Goal: Information Seeking & Learning: Learn about a topic

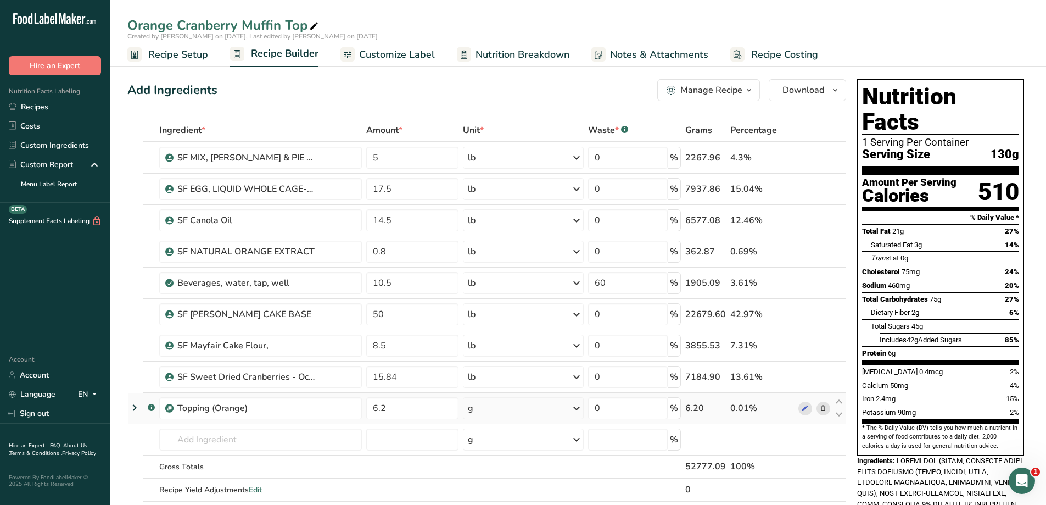
click at [545, 413] on div "g" at bounding box center [523, 408] width 120 height 22
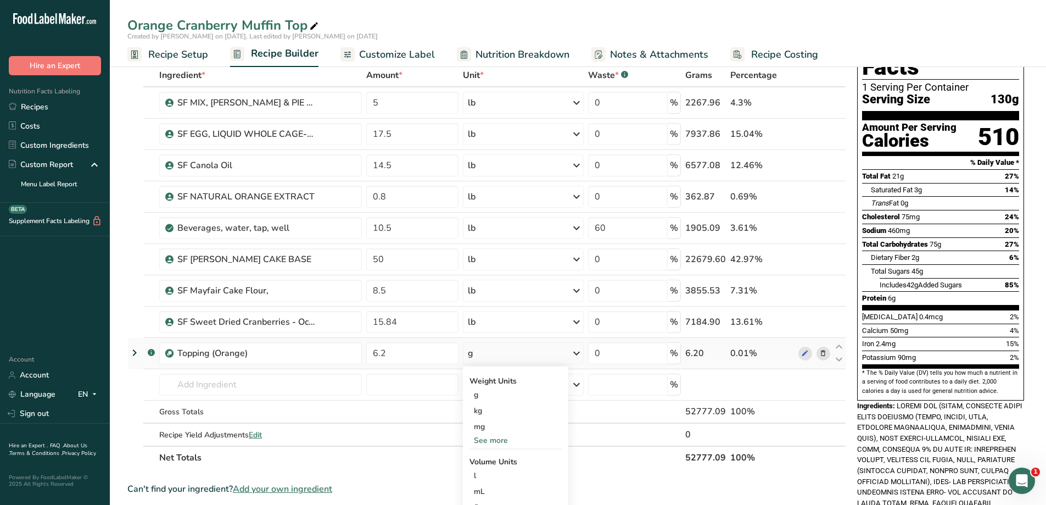
click at [518, 441] on div "See more" at bounding box center [515, 440] width 92 height 12
click at [508, 454] on div "lb" at bounding box center [515, 458] width 92 height 16
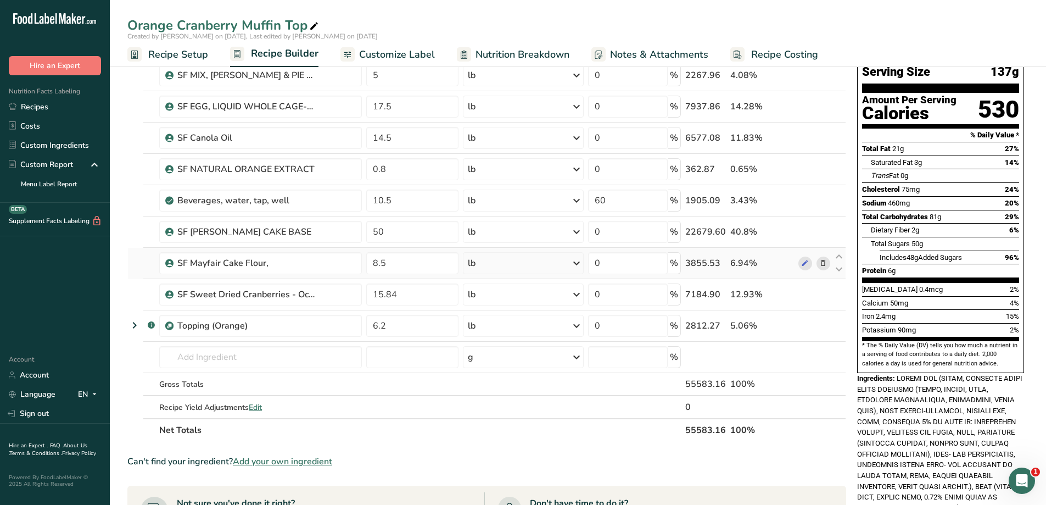
scroll to position [110, 0]
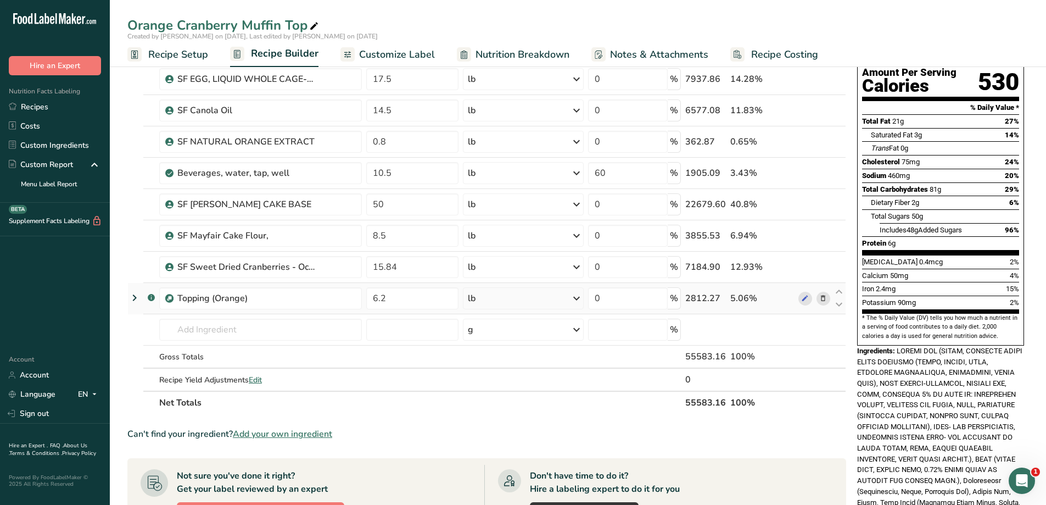
click at [511, 300] on div "lb" at bounding box center [523, 298] width 120 height 22
click at [508, 339] on div "g" at bounding box center [515, 340] width 92 height 16
click at [54, 100] on link "Recipes" at bounding box center [55, 106] width 110 height 19
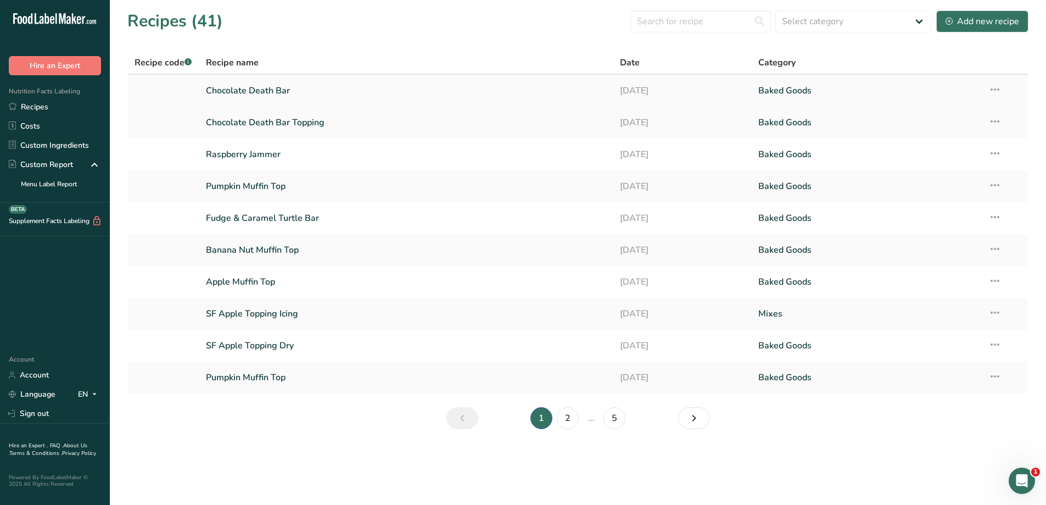
click at [318, 96] on link "Chocolate Death Bar" at bounding box center [406, 90] width 401 height 23
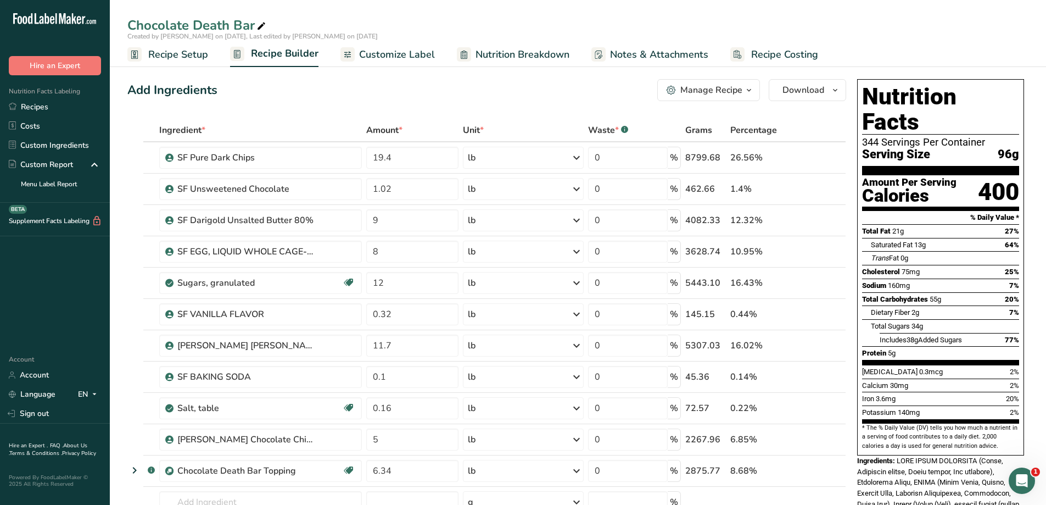
click at [503, 57] on span "Nutrition Breakdown" at bounding box center [522, 54] width 94 height 15
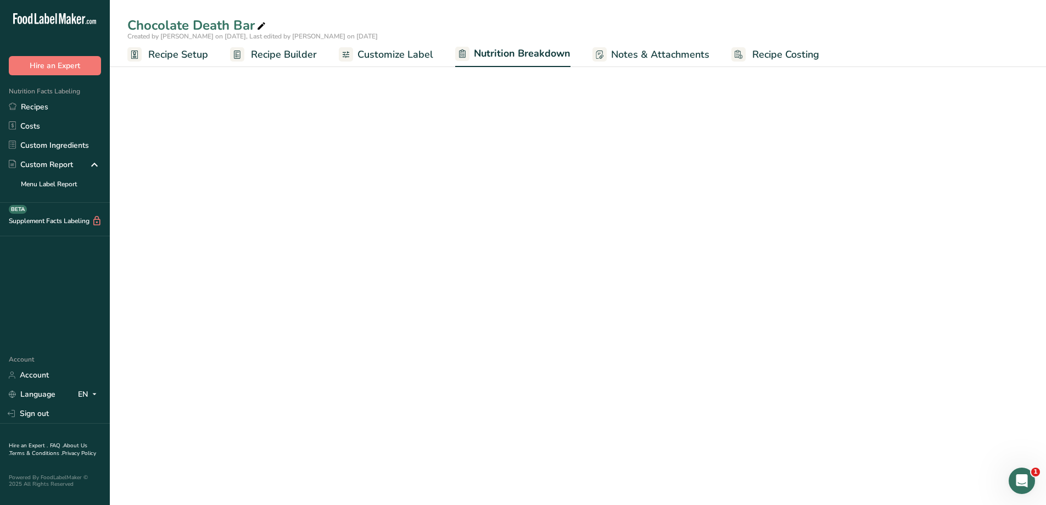
select select "Calories"
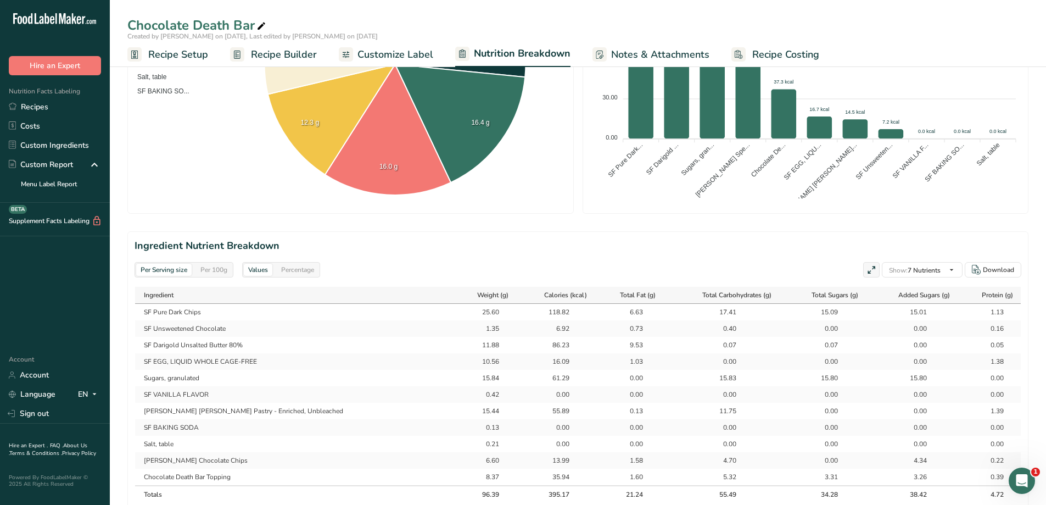
scroll to position [494, 0]
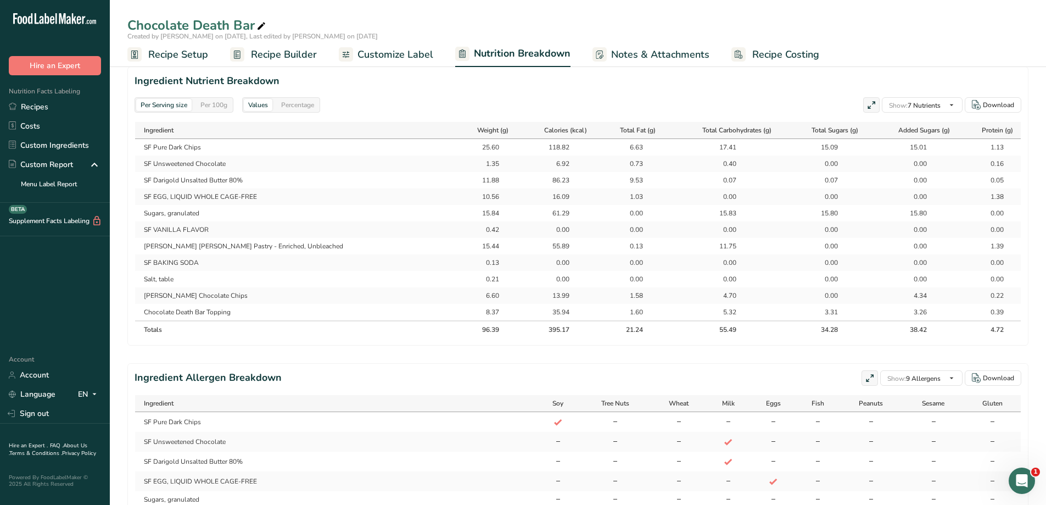
click at [305, 106] on div "Percentage" at bounding box center [298, 105] width 42 height 12
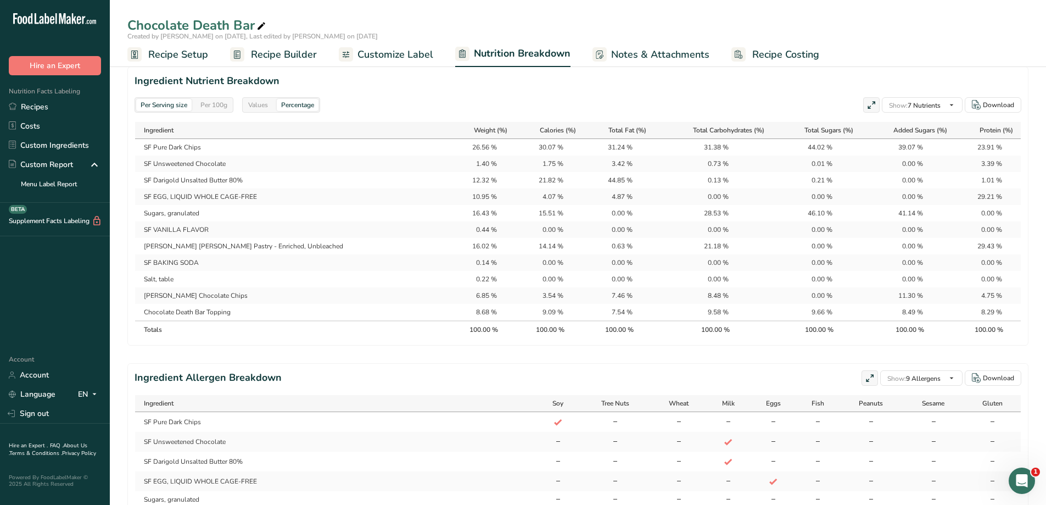
click at [271, 107] on div "Values" at bounding box center [258, 105] width 29 height 12
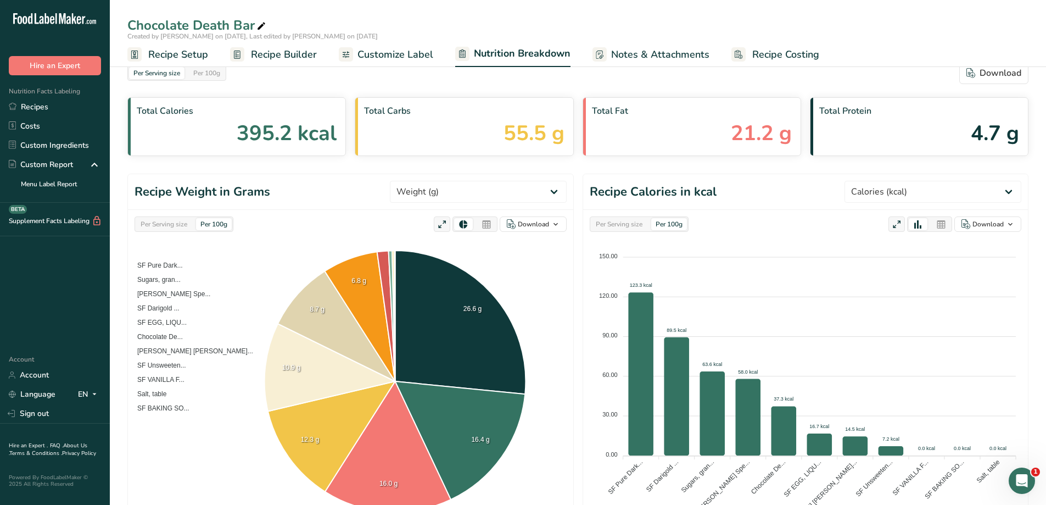
scroll to position [0, 0]
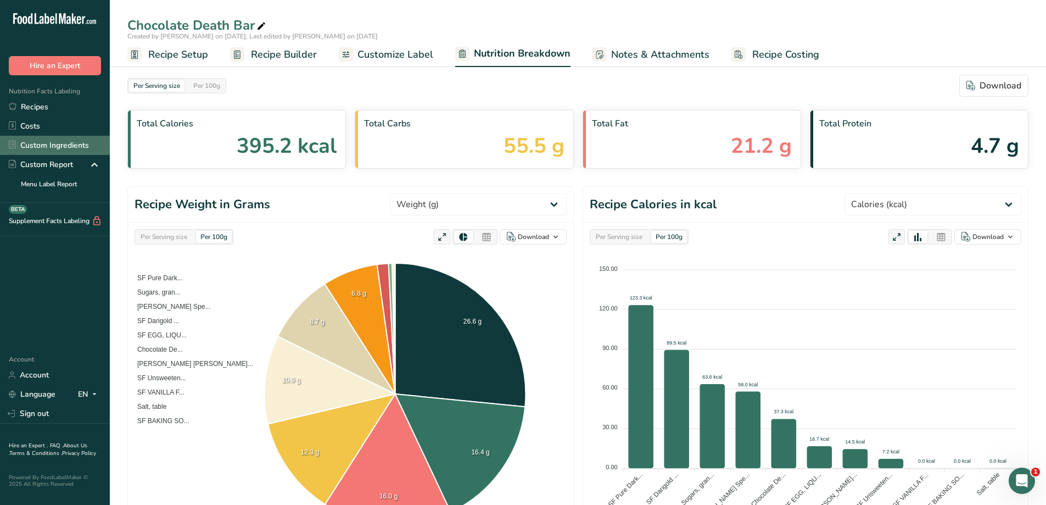
drag, startPoint x: 43, startPoint y: 108, endPoint x: 19, endPoint y: 150, distance: 48.7
click at [19, 150] on link "Custom Ingredients" at bounding box center [55, 145] width 110 height 19
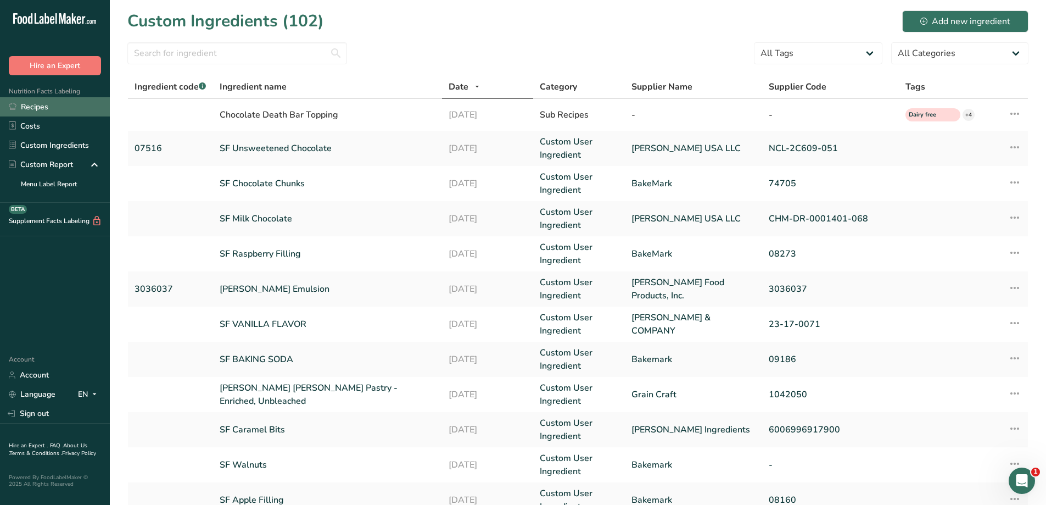
click at [53, 104] on link "Recipes" at bounding box center [55, 106] width 110 height 19
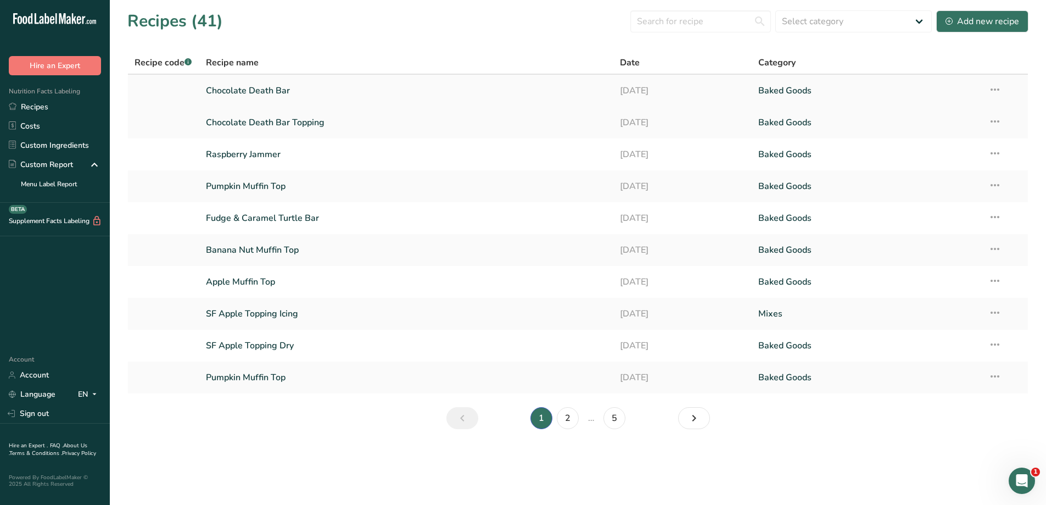
click at [337, 88] on link "Chocolate Death Bar" at bounding box center [406, 90] width 401 height 23
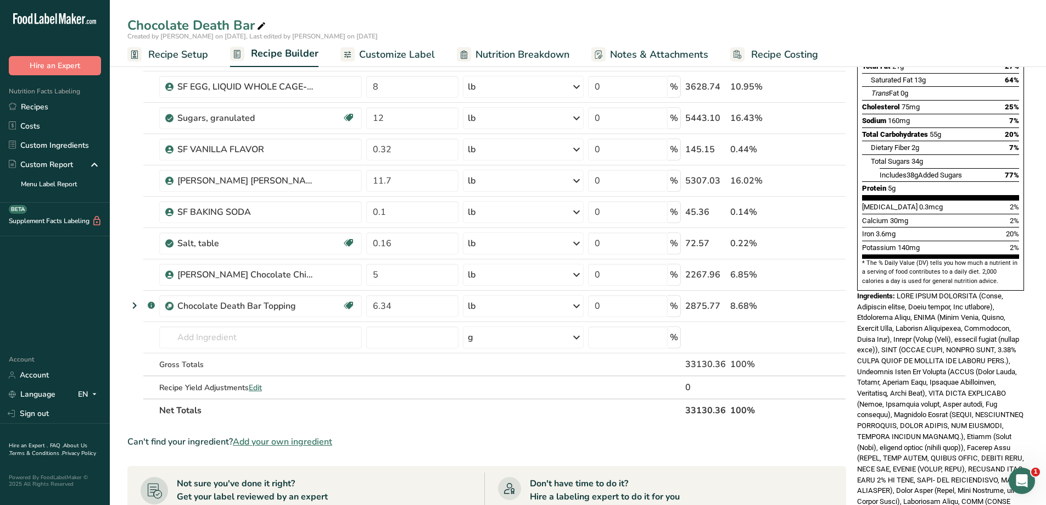
scroll to position [220, 0]
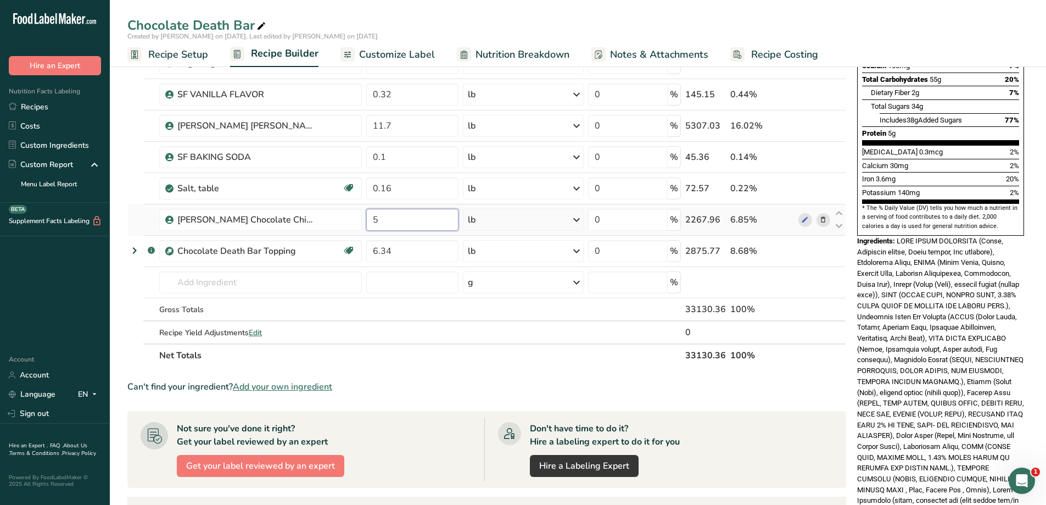
click at [394, 216] on input "5" at bounding box center [412, 220] width 92 height 22
type input "6"
click at [429, 183] on div "Ingredient * Amount * Unit * Waste * .a-a{fill:#347362;}.b-a{fill:#fff;} Grams …" at bounding box center [486, 133] width 719 height 468
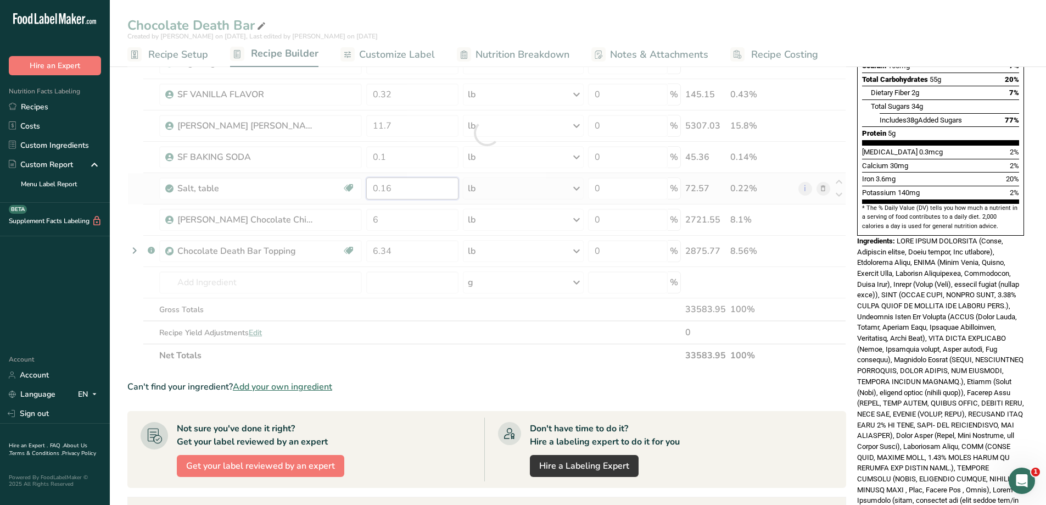
scroll to position [165, 0]
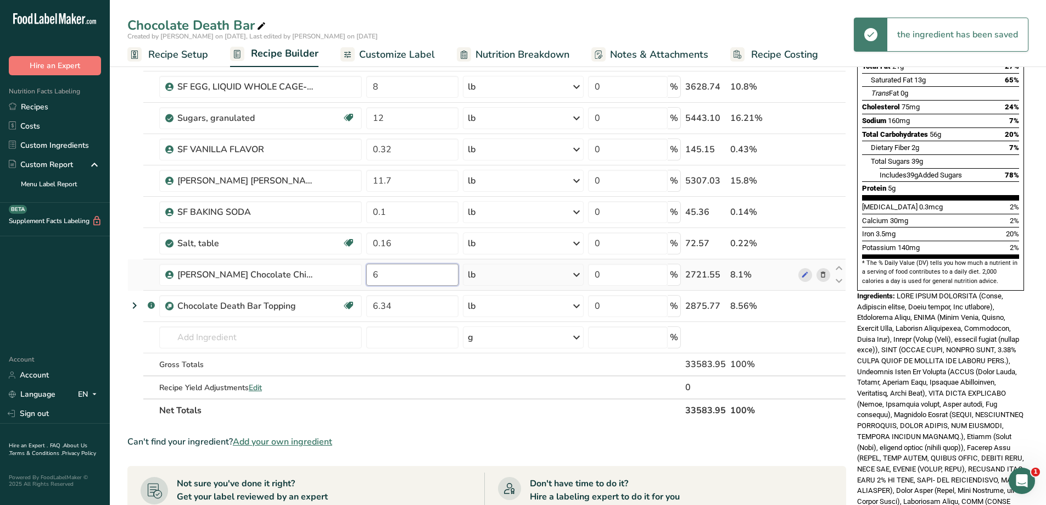
click at [408, 276] on div "Ingredient * Amount * Unit * Waste * .a-a{fill:#347362;}.b-a{fill:#fff;} Grams …" at bounding box center [486, 188] width 719 height 468
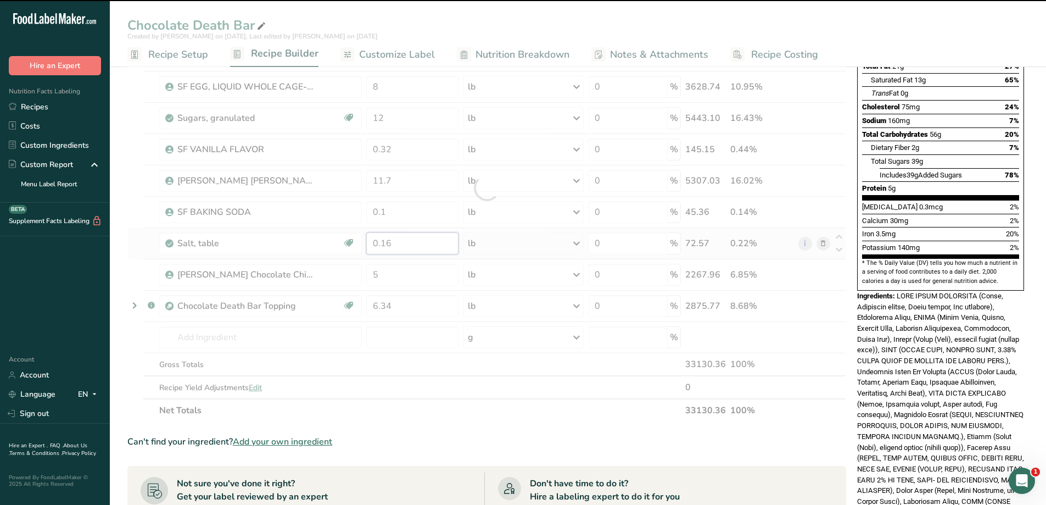
click at [407, 244] on div "Ingredient * Amount * Unit * Waste * .a-a{fill:#347362;}.b-a{fill:#fff;} Grams …" at bounding box center [486, 188] width 719 height 468
type input "6"
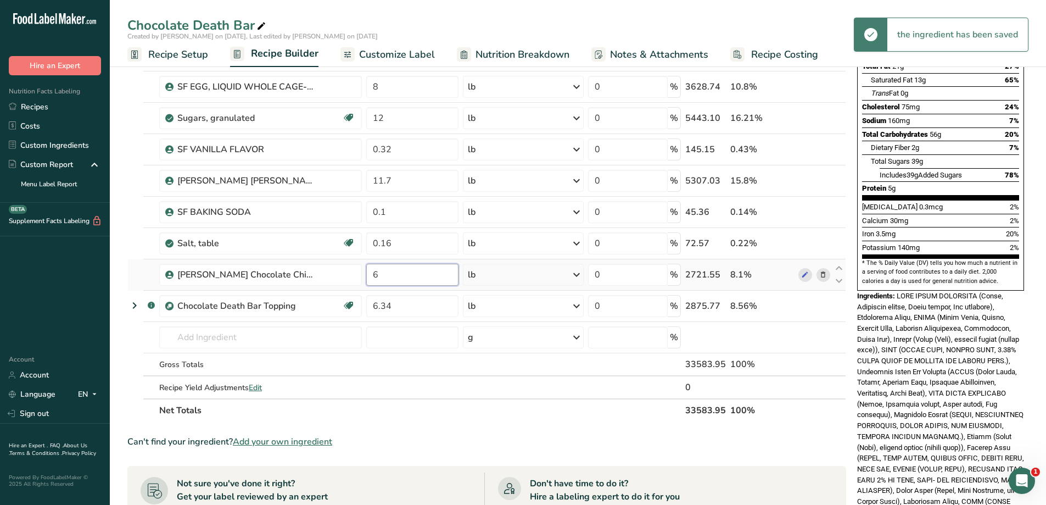
click at [416, 268] on div "Ingredient * Amount * Unit * Waste * .a-a{fill:#347362;}.b-a{fill:#fff;} Grams …" at bounding box center [486, 188] width 719 height 468
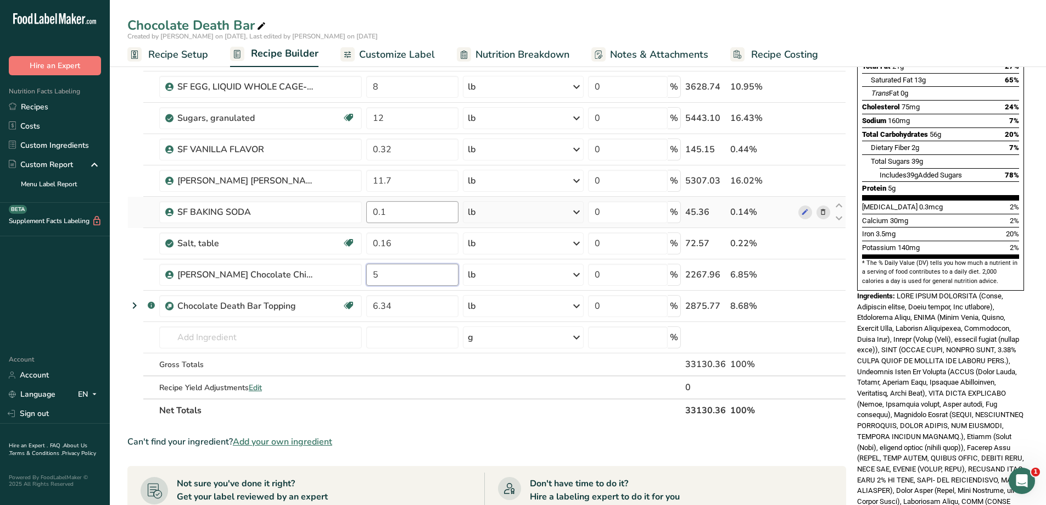
type input "5"
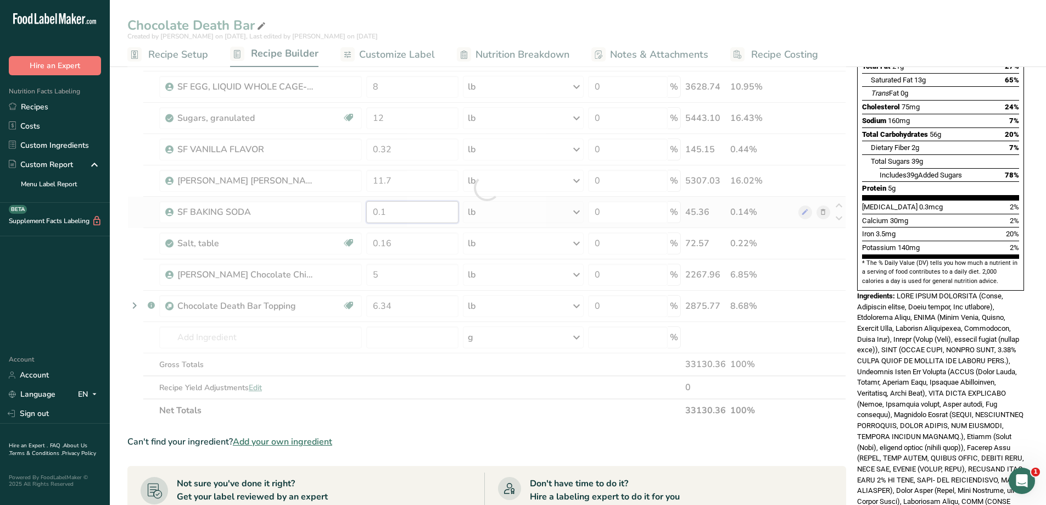
click at [424, 214] on div "Ingredient * Amount * Unit * Waste * .a-a{fill:#347362;}.b-a{fill:#fff;} Grams …" at bounding box center [486, 188] width 719 height 468
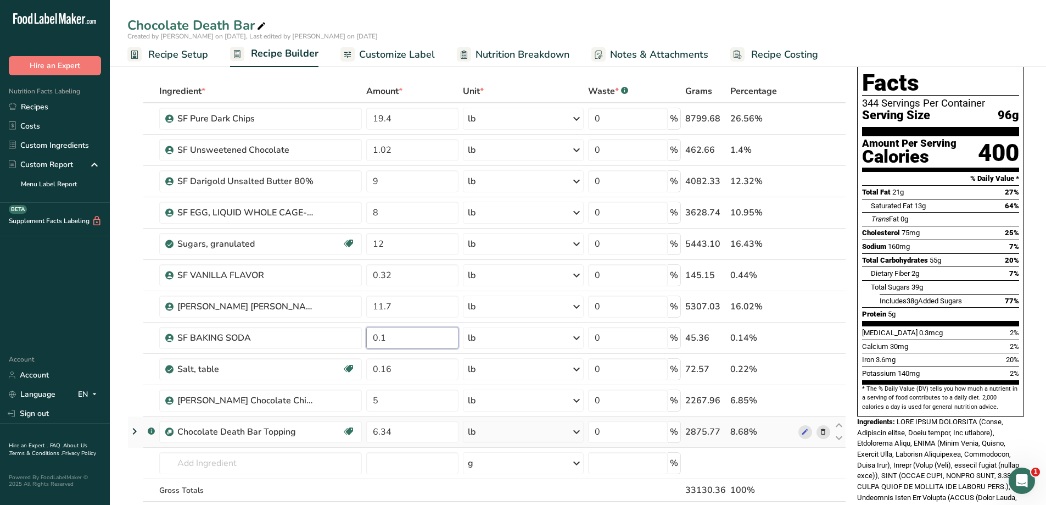
scroll to position [0, 0]
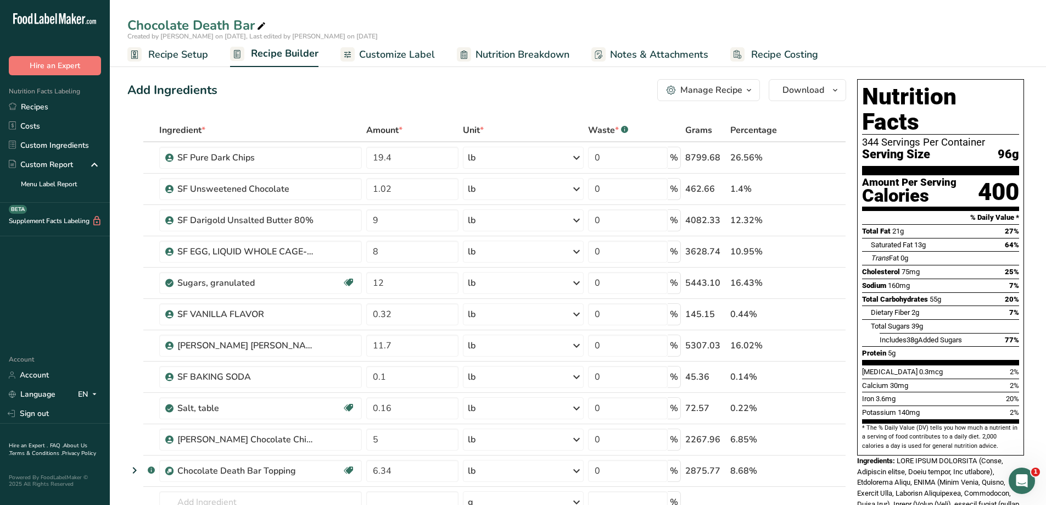
click at [526, 51] on span "Nutrition Breakdown" at bounding box center [522, 54] width 94 height 15
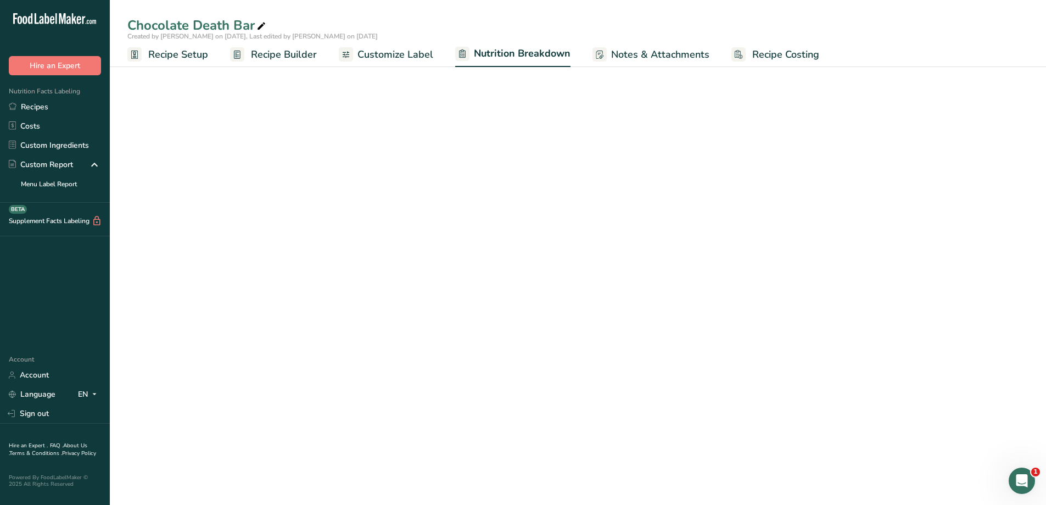
select select "Calories"
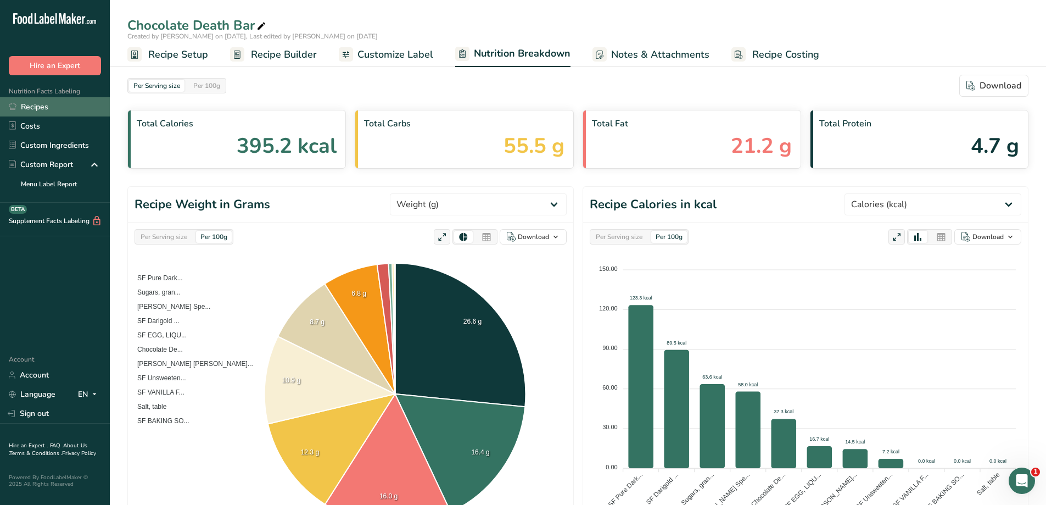
click at [60, 104] on link "Recipes" at bounding box center [55, 106] width 110 height 19
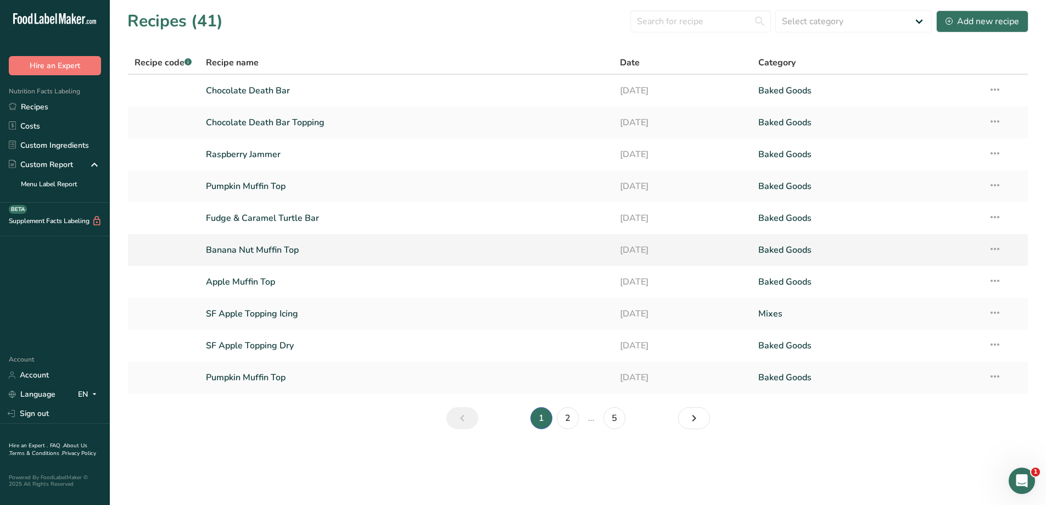
click at [327, 248] on link "Banana Nut Muffin Top" at bounding box center [406, 249] width 401 height 23
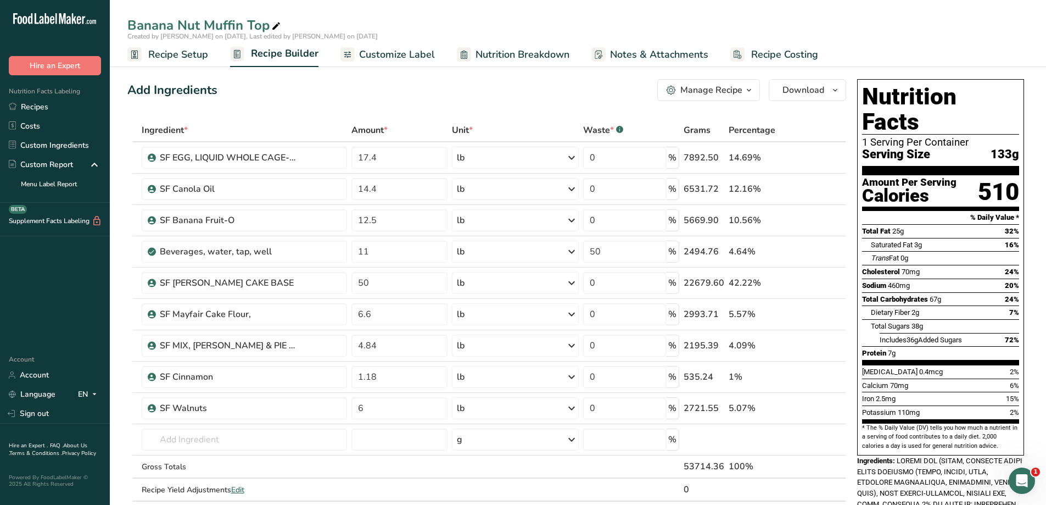
click at [512, 52] on span "Nutrition Breakdown" at bounding box center [522, 54] width 94 height 15
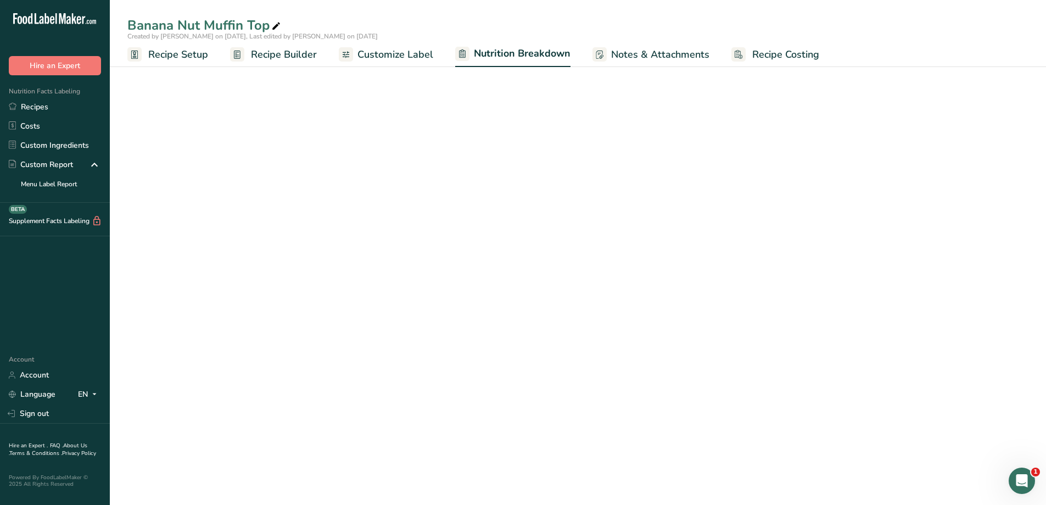
select select "Calories"
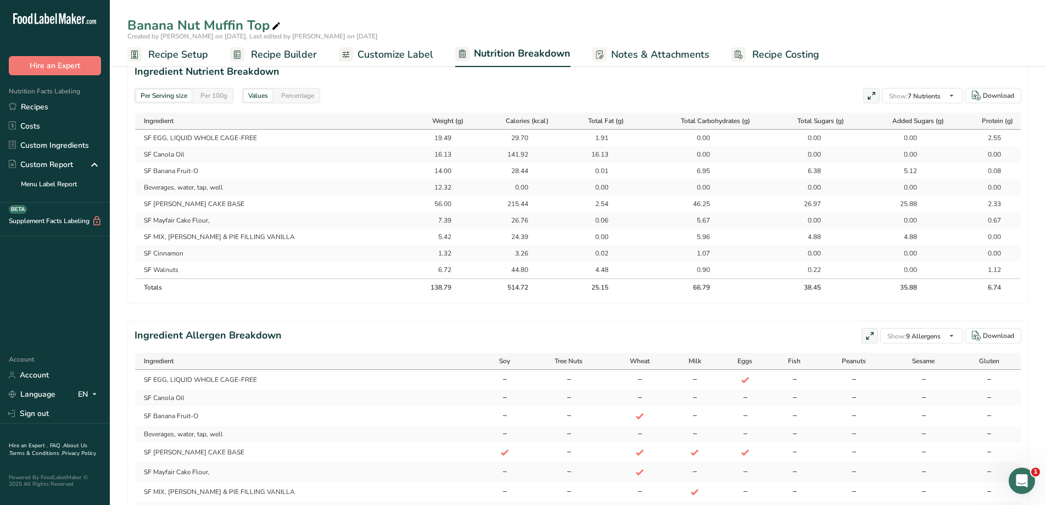
scroll to position [587, 0]
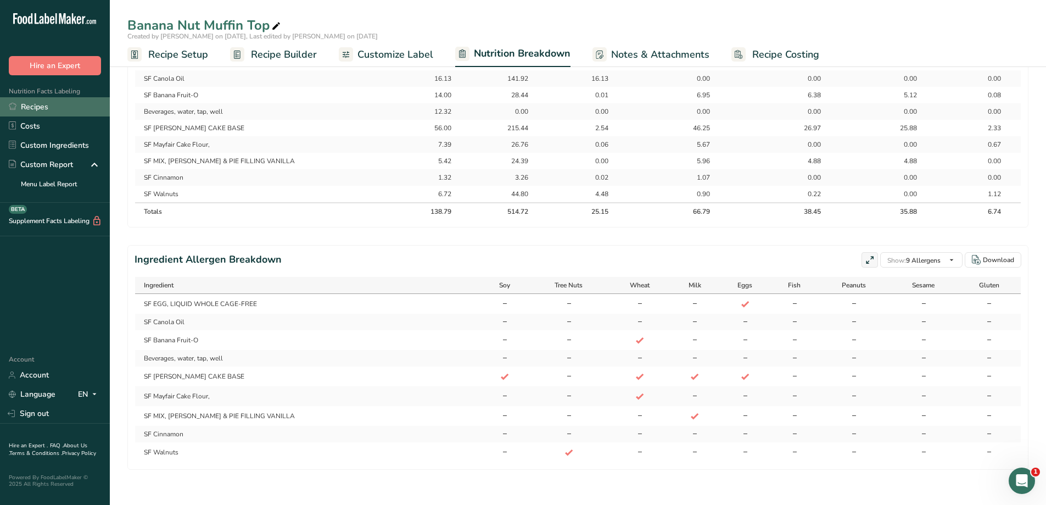
click at [84, 107] on link "Recipes" at bounding box center [55, 106] width 110 height 19
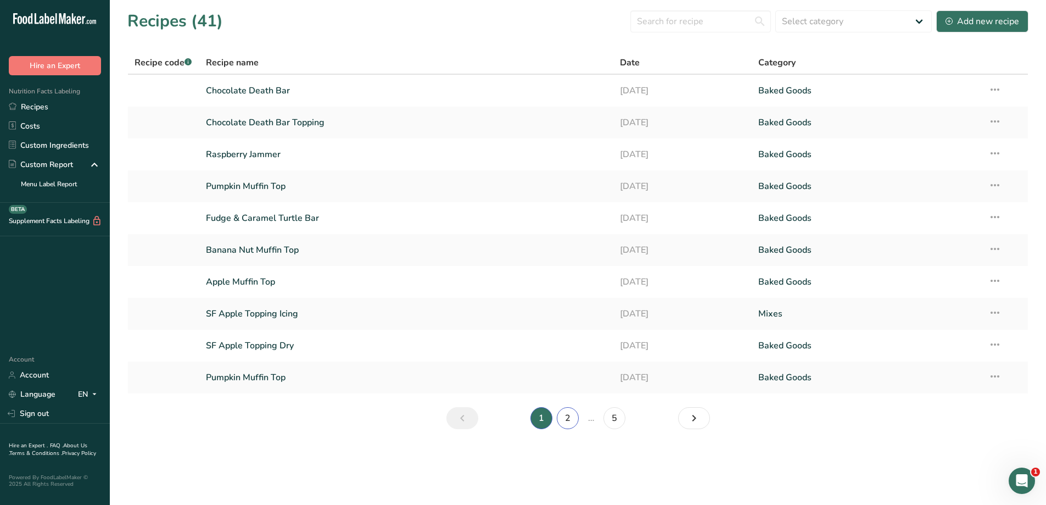
click at [567, 418] on link "2" at bounding box center [568, 418] width 22 height 22
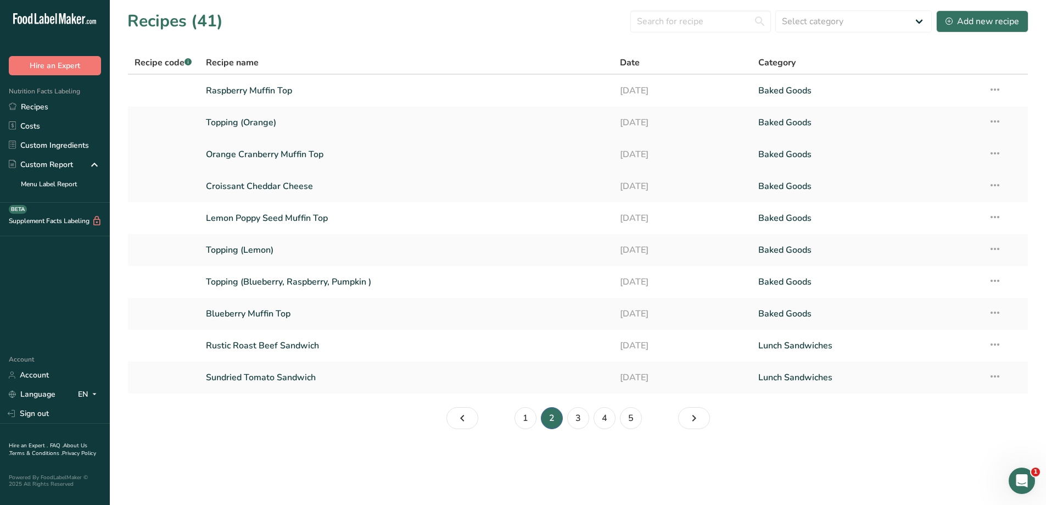
click at [343, 153] on link "Orange Cranberry Muffin Top" at bounding box center [406, 154] width 401 height 23
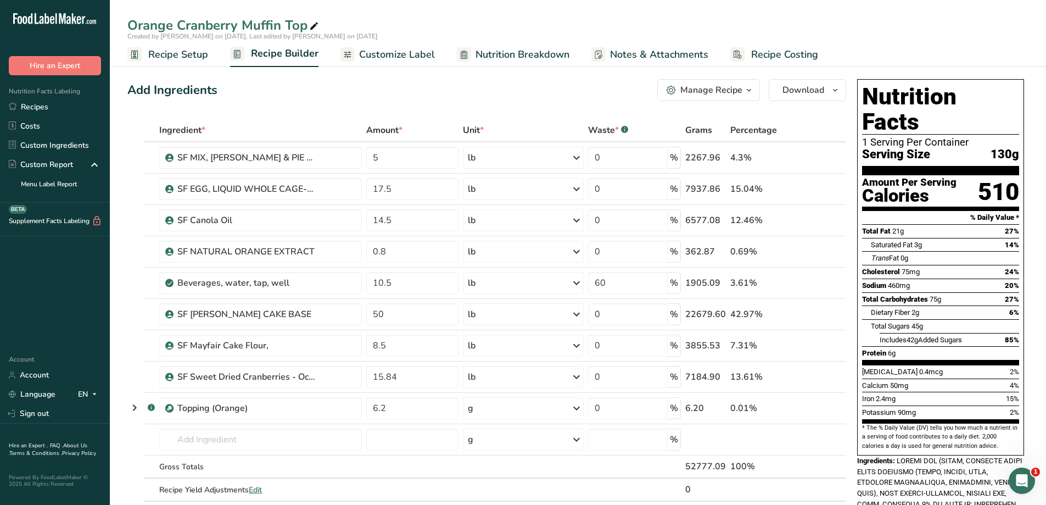
click at [552, 53] on span "Nutrition Breakdown" at bounding box center [522, 54] width 94 height 15
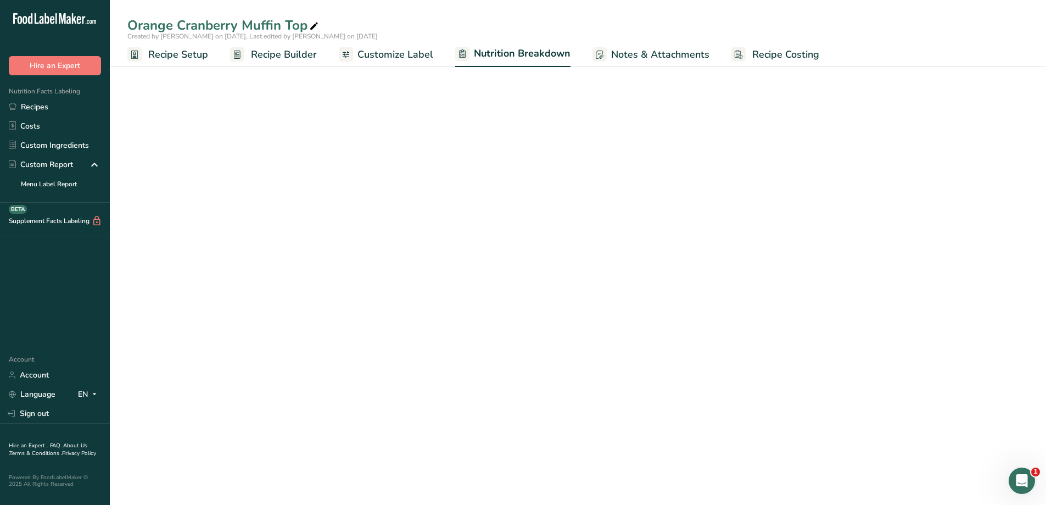
select select "Calories"
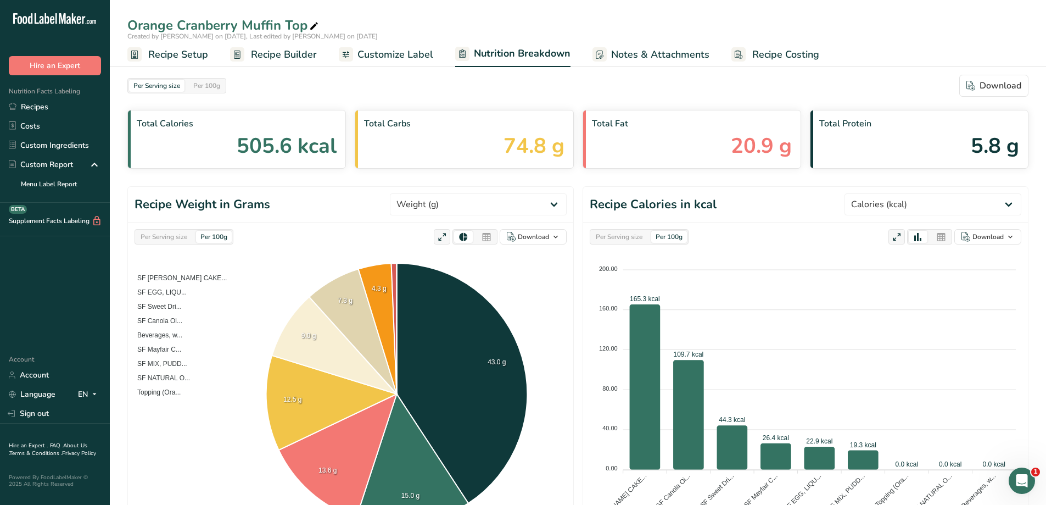
click at [165, 53] on span "Recipe Setup" at bounding box center [178, 54] width 60 height 15
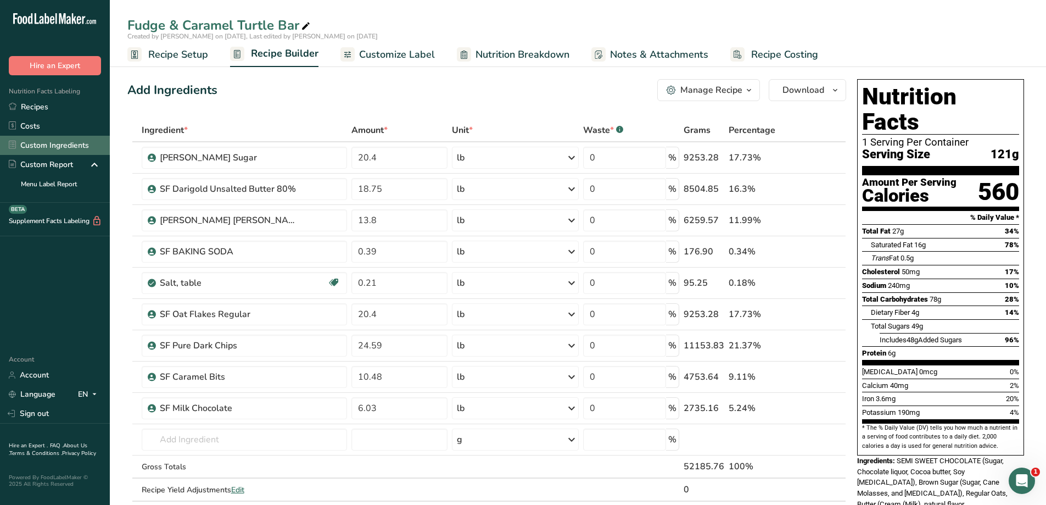
click at [86, 139] on link "Custom Ingredients" at bounding box center [55, 145] width 110 height 19
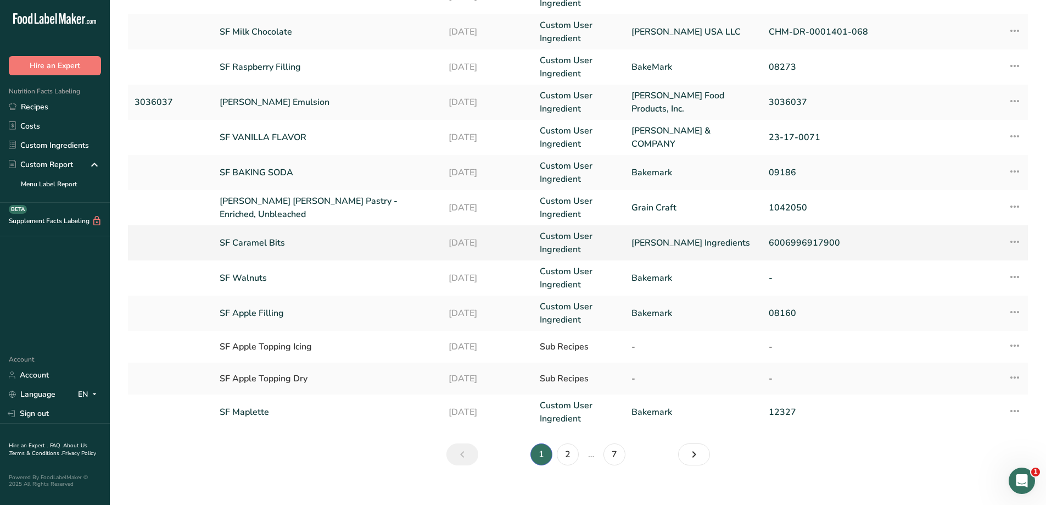
scroll to position [200, 0]
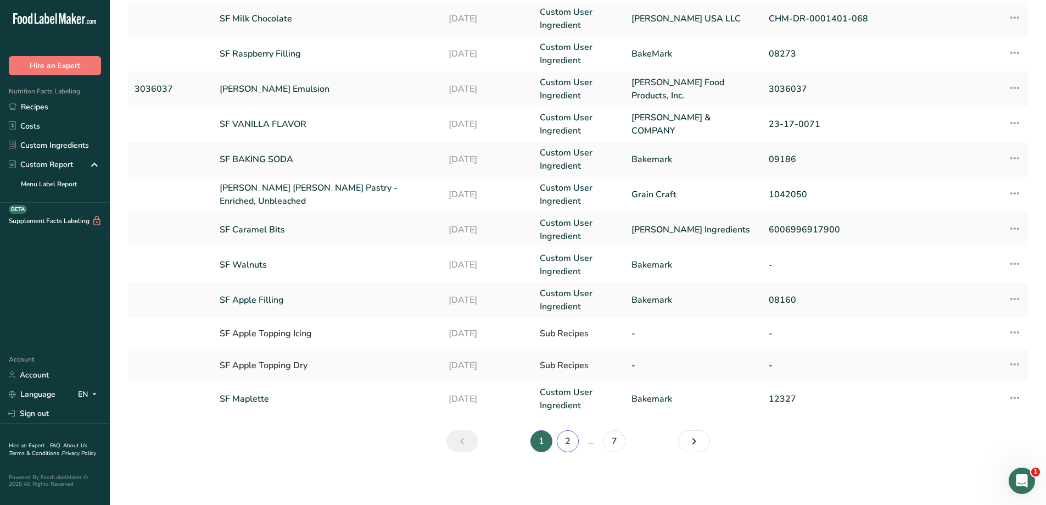
click at [562, 439] on link "2" at bounding box center [568, 441] width 22 height 22
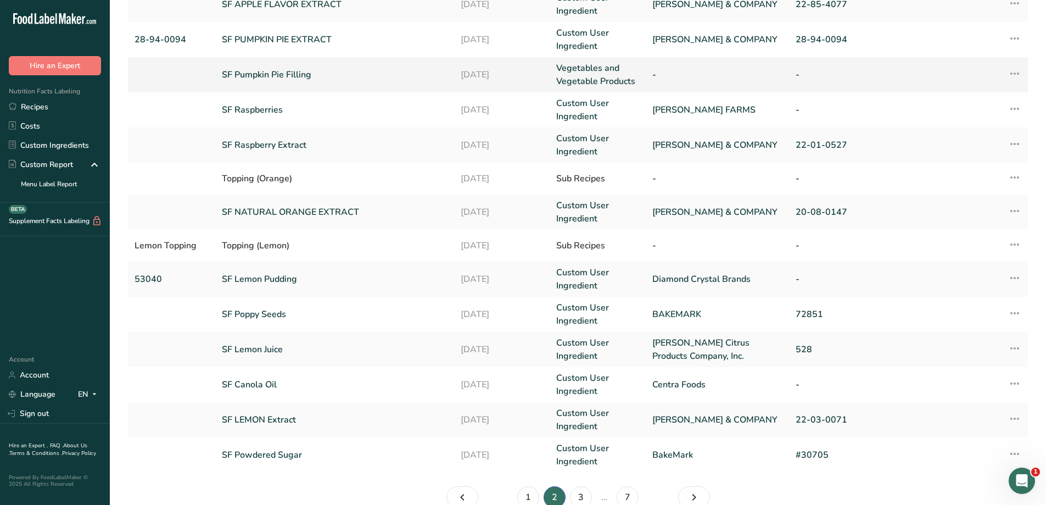
scroll to position [203, 0]
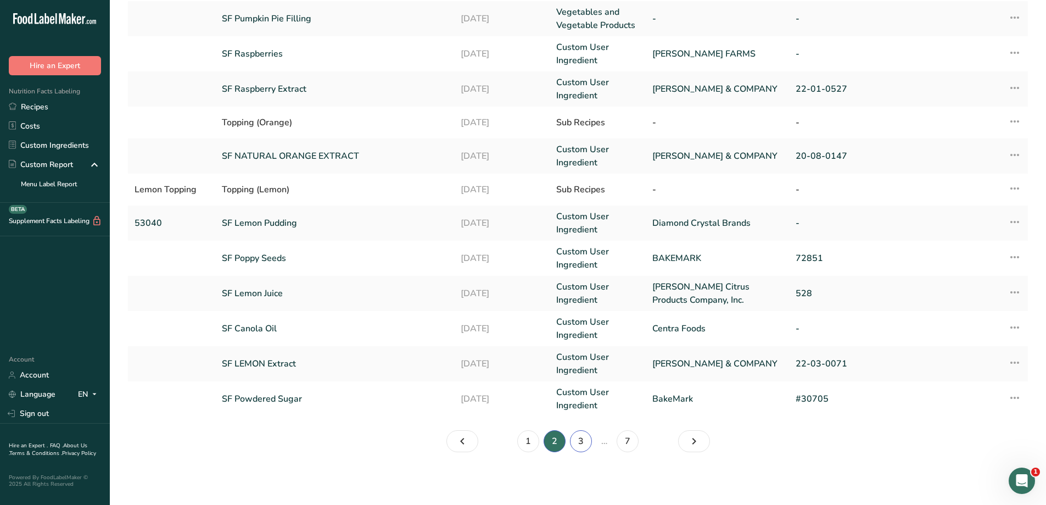
click at [586, 440] on link "3" at bounding box center [581, 441] width 22 height 22
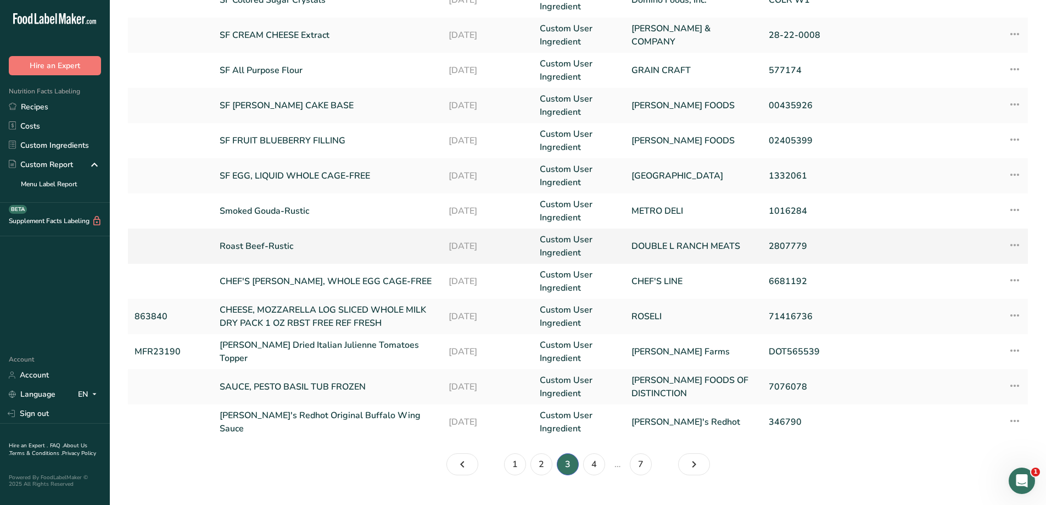
scroll to position [200, 0]
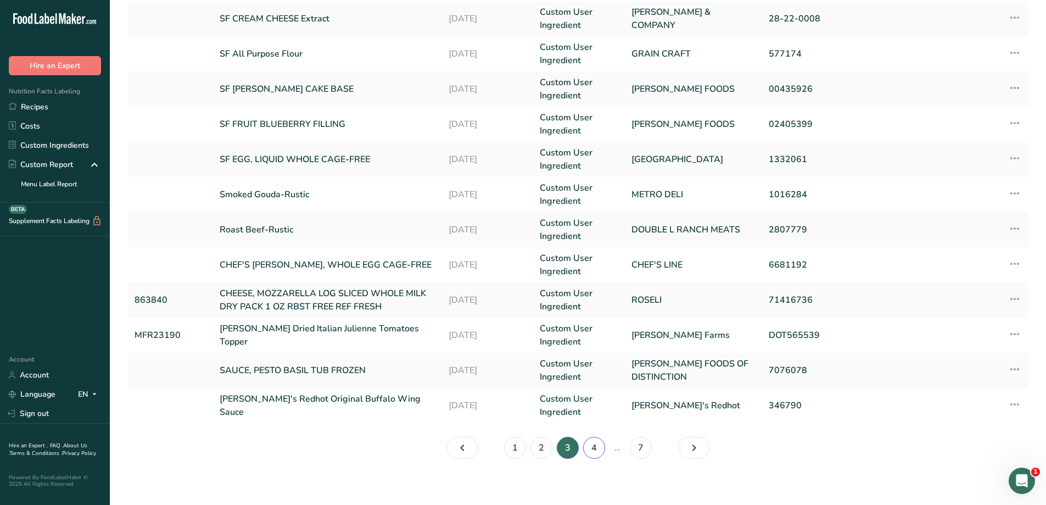
click at [591, 450] on link "4" at bounding box center [594, 447] width 22 height 22
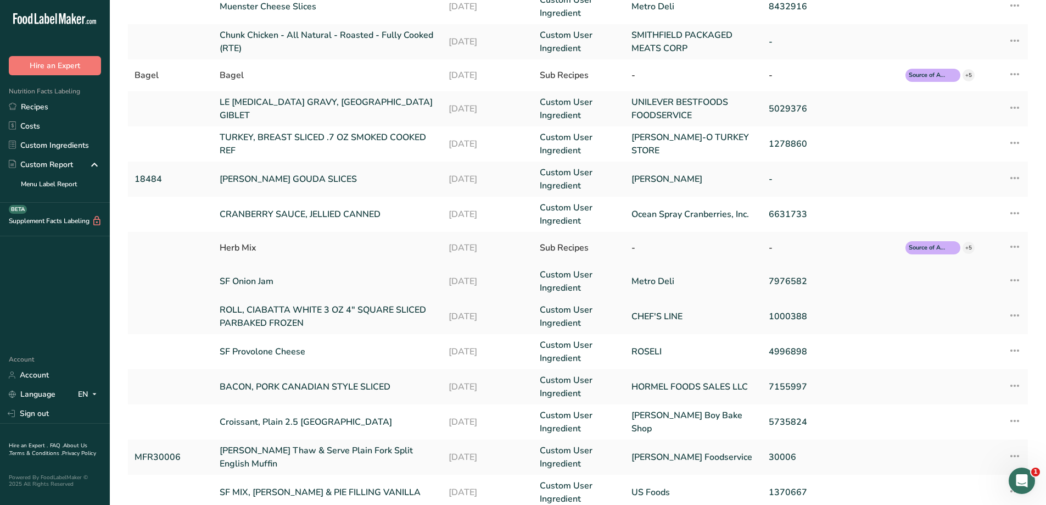
scroll to position [203, 0]
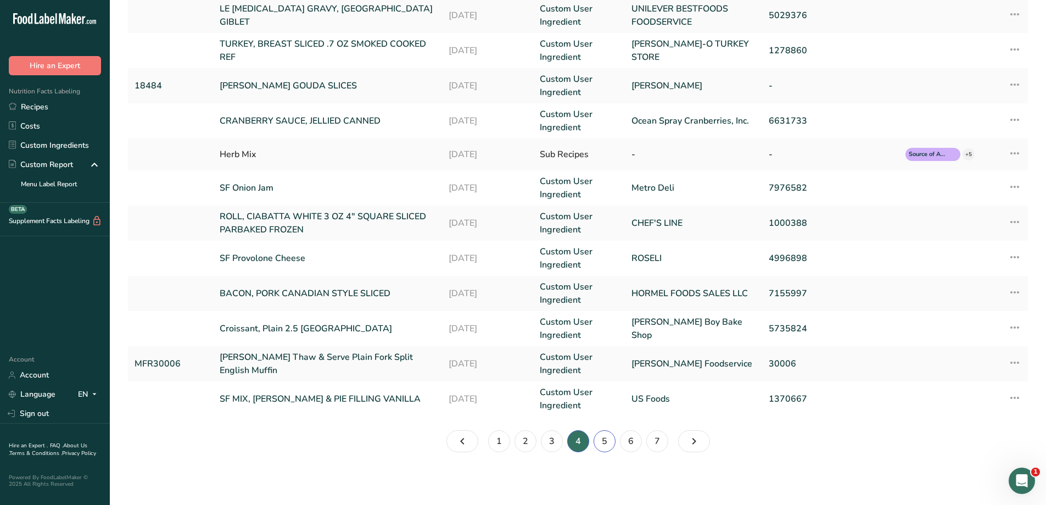
click at [605, 438] on link "5" at bounding box center [605, 441] width 22 height 22
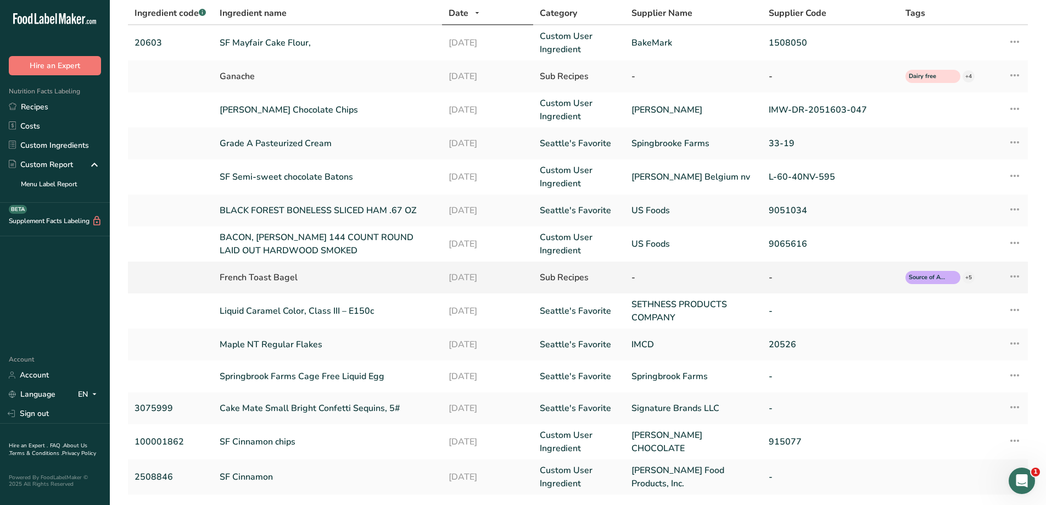
scroll to position [19, 0]
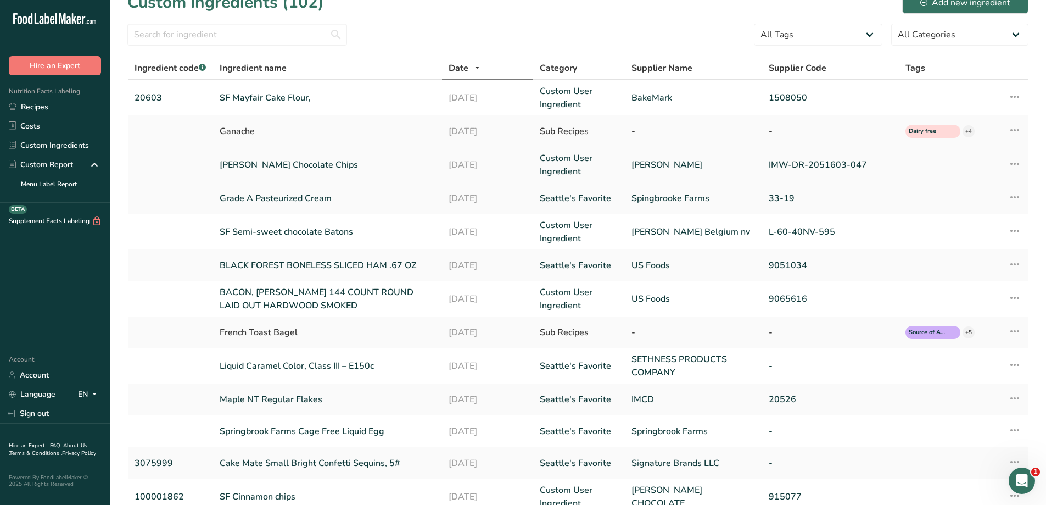
click at [353, 160] on link "[PERSON_NAME] Chocolate Chips" at bounding box center [327, 164] width 215 height 13
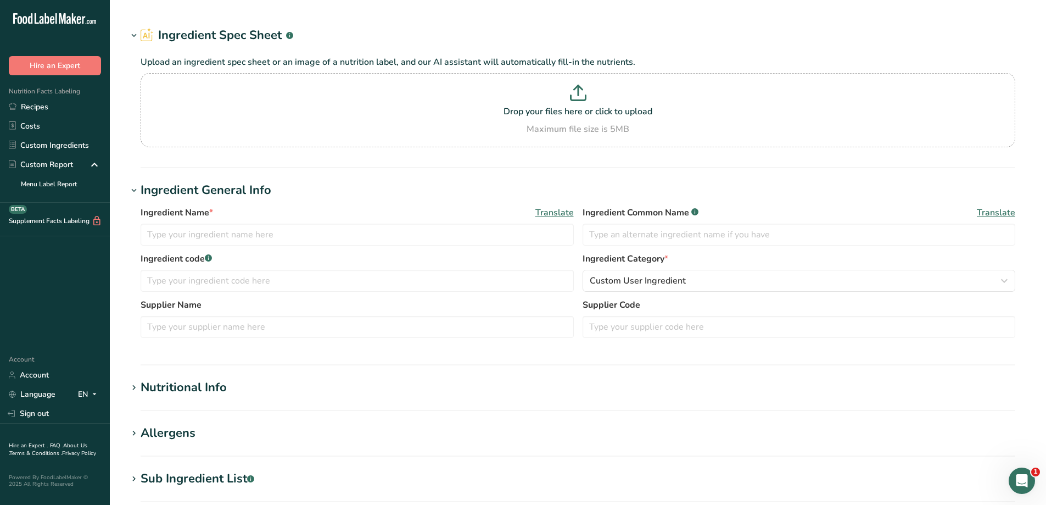
type input "[PERSON_NAME] Chocolate Chips"
type input "White Chocolate"
type input "Barry Callebaut"
type input "IMW-DR-2051603-047"
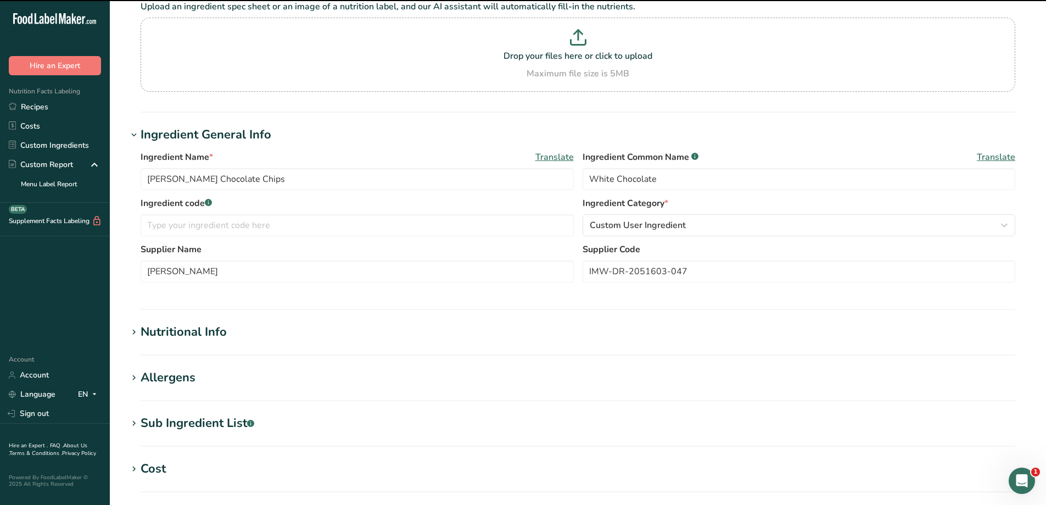
scroll to position [110, 0]
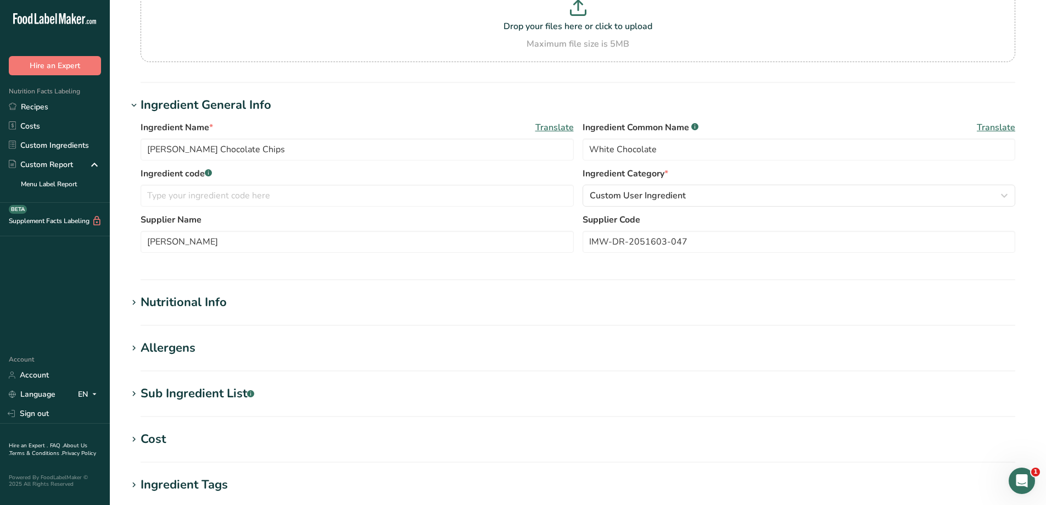
click at [305, 306] on h1 "Nutritional Info" at bounding box center [577, 302] width 901 height 18
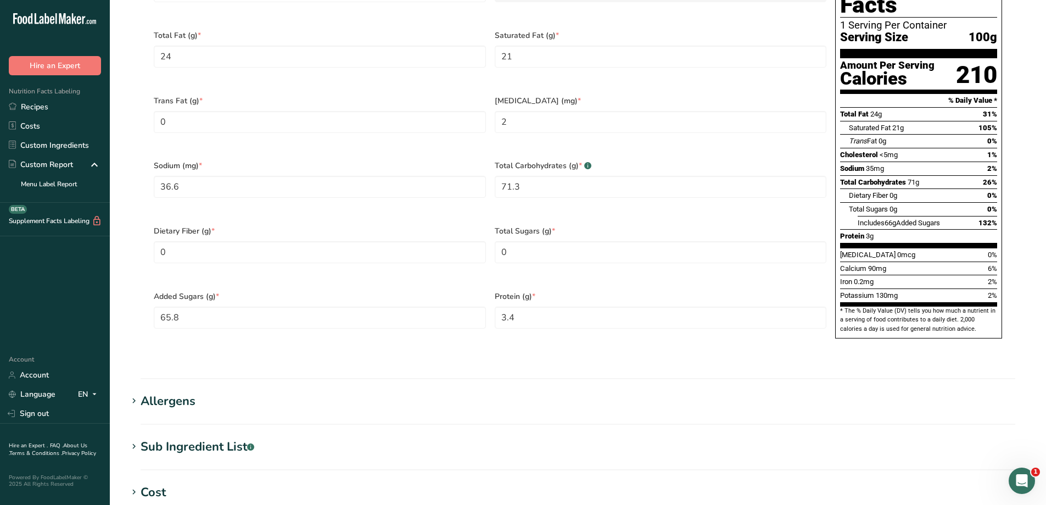
scroll to position [549, 0]
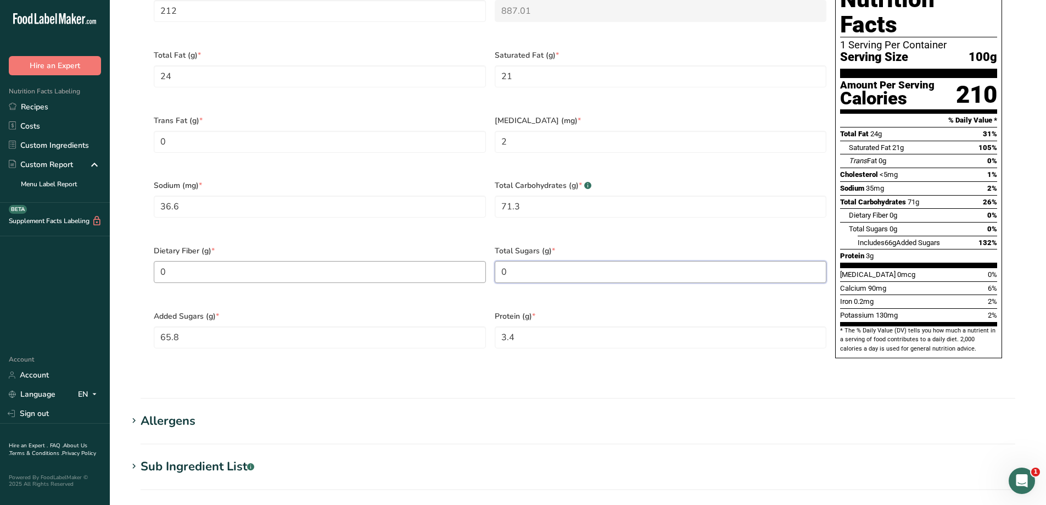
drag, startPoint x: 531, startPoint y: 256, endPoint x: 429, endPoint y: 254, distance: 101.6
click at [429, 254] on div "Calories (kcal) * 212 Energy KJ (kj) * 887.01 Total Fat (g) * 24 Saturated Fat …" at bounding box center [489, 172] width 681 height 391
type Sugars "70.8"
click at [466, 326] on Sugars "65.8" at bounding box center [320, 337] width 332 height 22
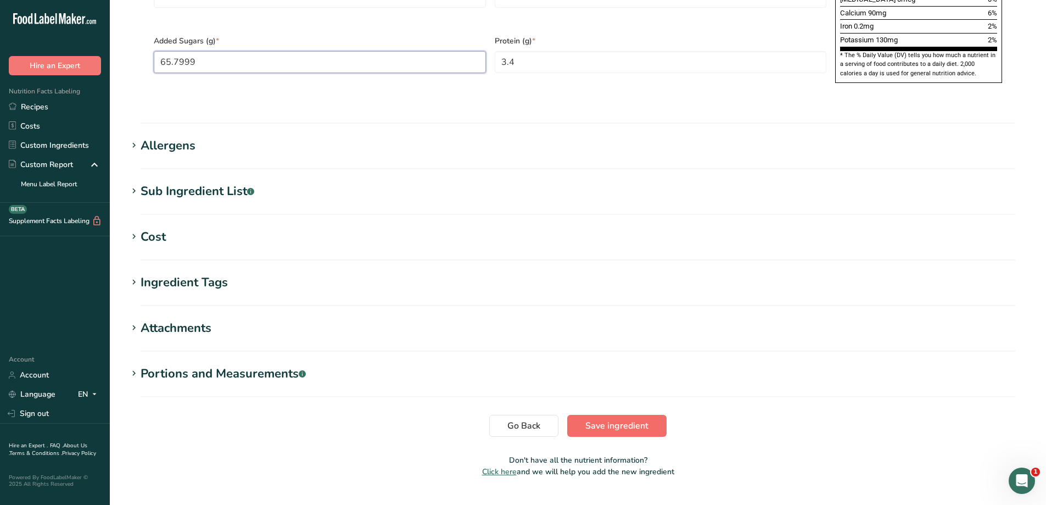
type Sugars "65.7999"
click at [609, 419] on span "Save ingredient" at bounding box center [616, 425] width 63 height 13
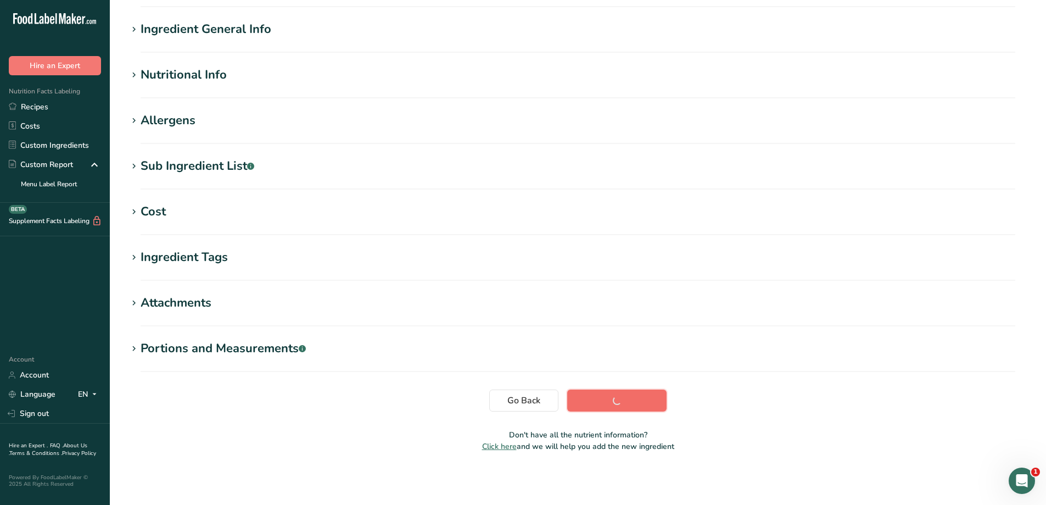
scroll to position [76, 0]
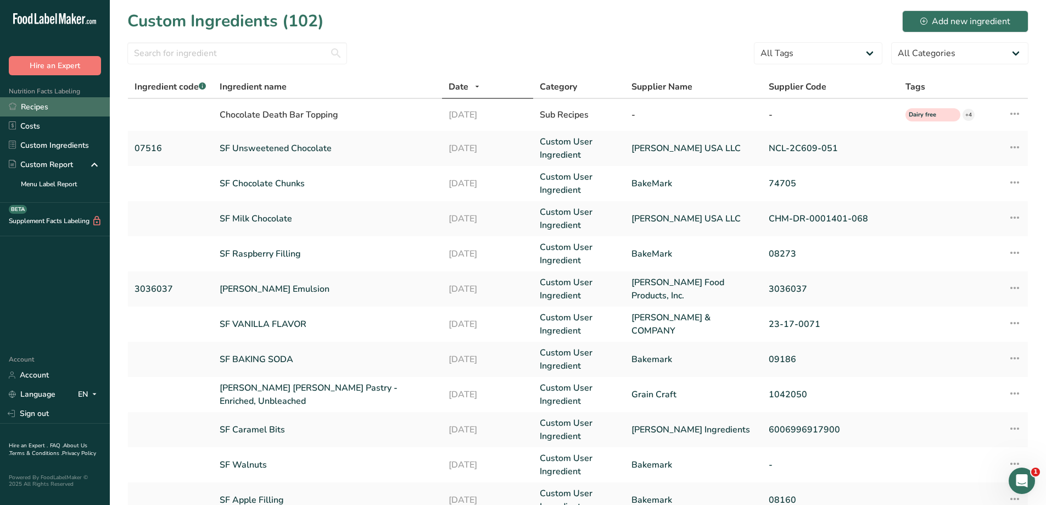
click at [72, 109] on link "Recipes" at bounding box center [55, 106] width 110 height 19
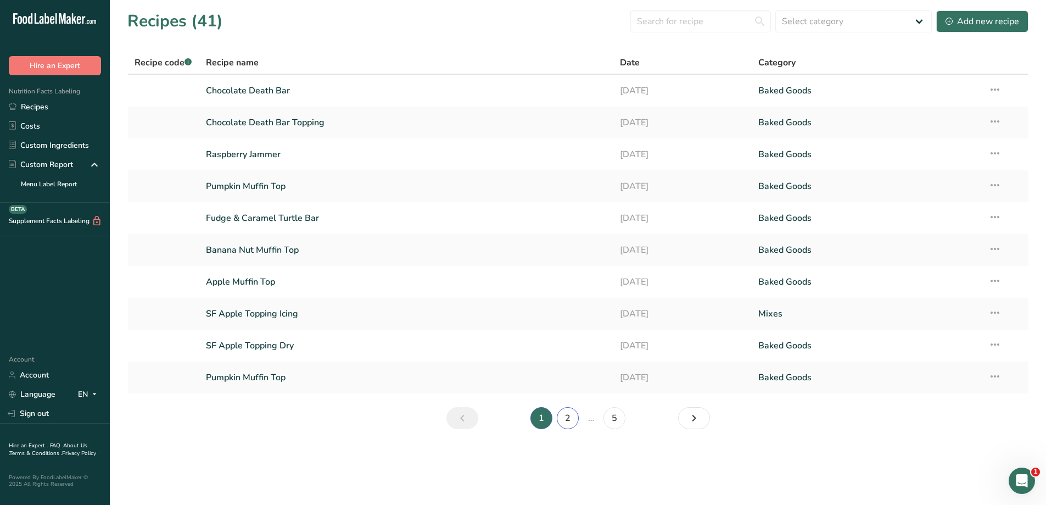
click at [568, 424] on link "2" at bounding box center [568, 418] width 22 height 22
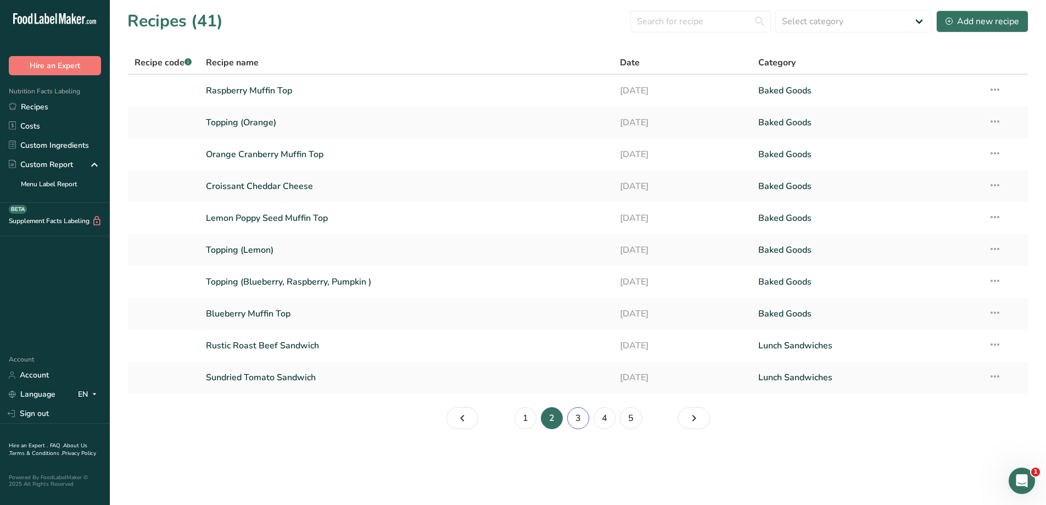
click at [575, 425] on link "3" at bounding box center [578, 418] width 22 height 22
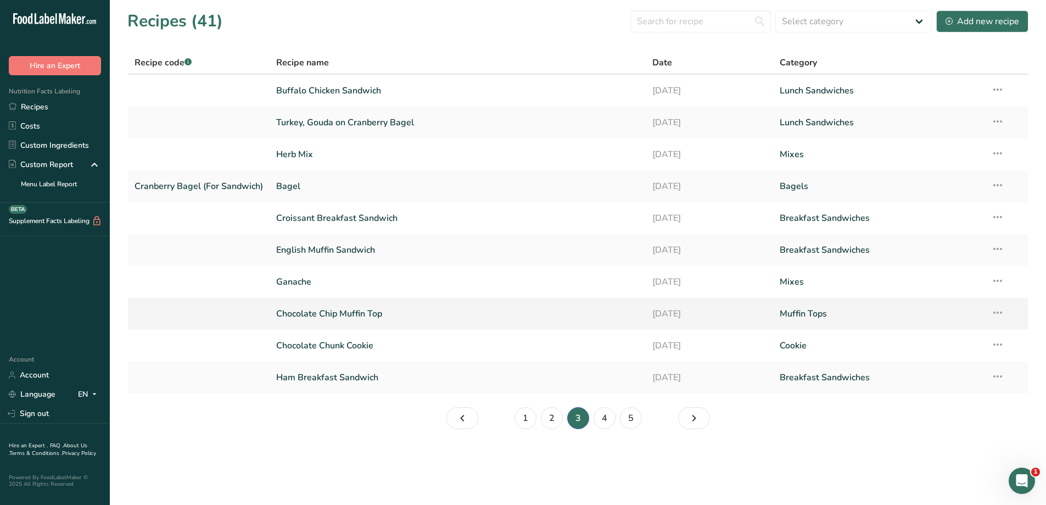
click at [433, 308] on link "Chocolate Chip Muffin Top" at bounding box center [457, 313] width 363 height 23
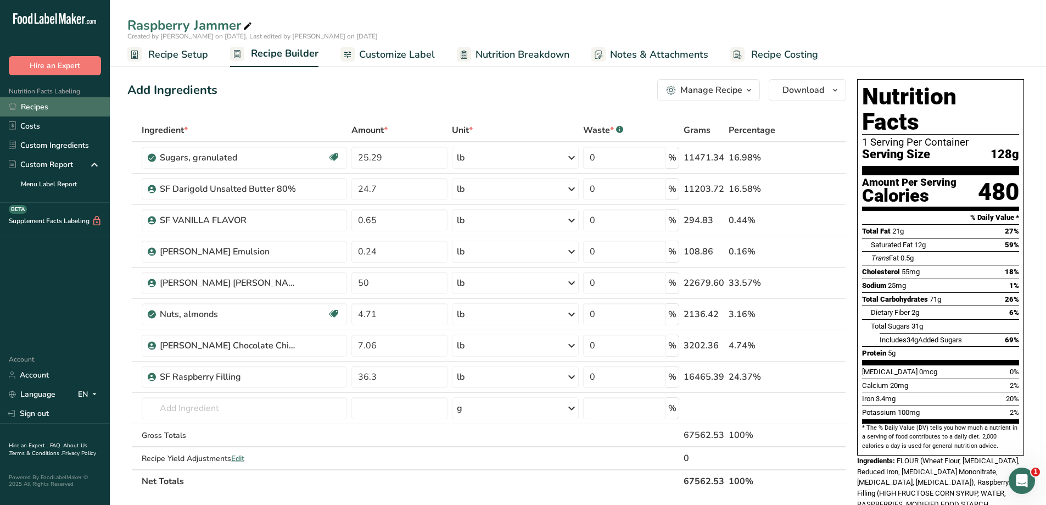
click at [49, 107] on link "Recipes" at bounding box center [55, 106] width 110 height 19
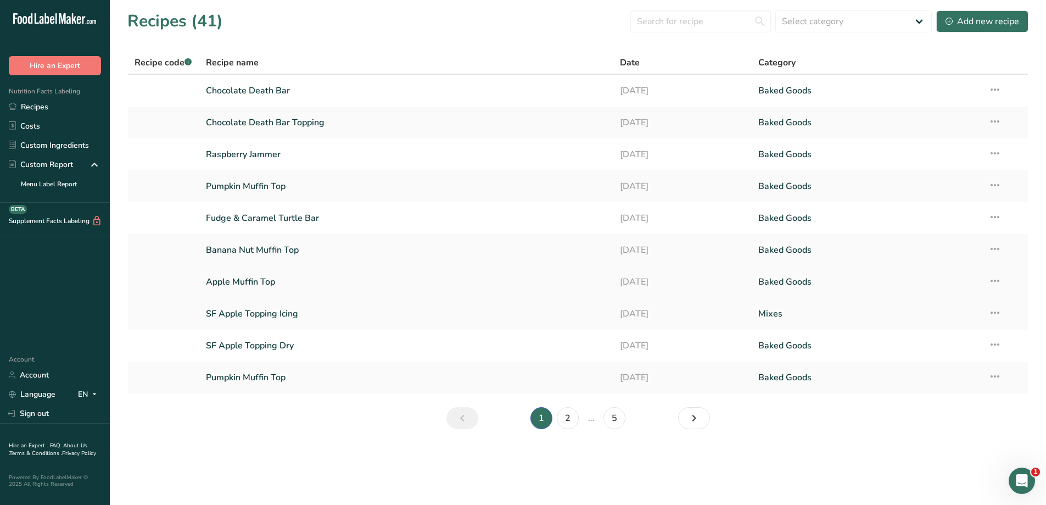
click at [343, 271] on link "Apple Muffin Top" at bounding box center [406, 281] width 401 height 23
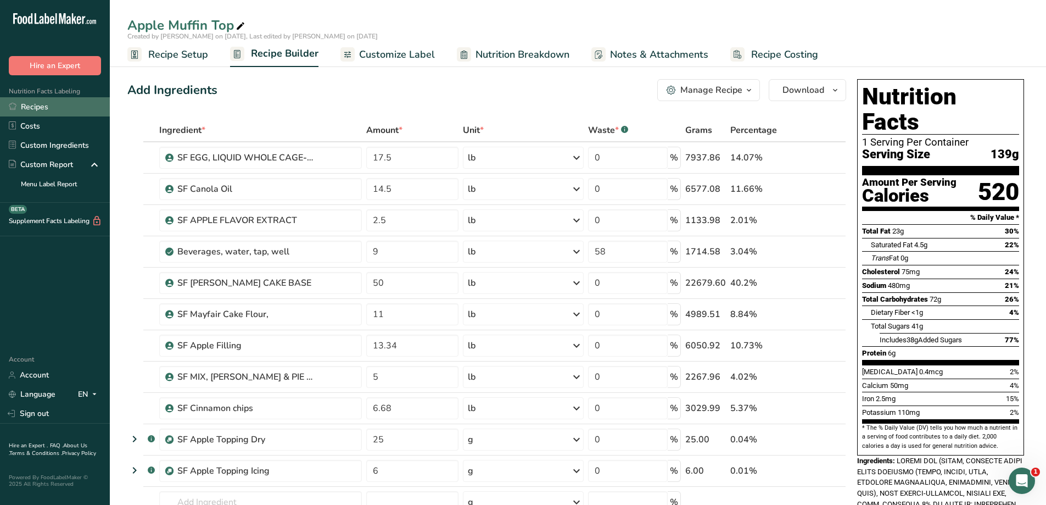
click at [57, 108] on link "Recipes" at bounding box center [55, 106] width 110 height 19
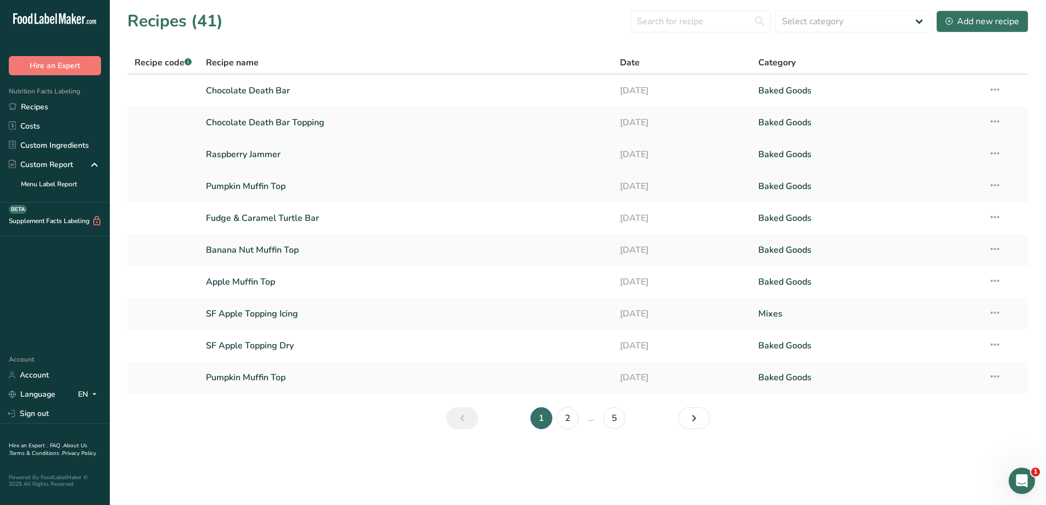
click at [266, 150] on link "Raspberry Jammer" at bounding box center [406, 154] width 401 height 23
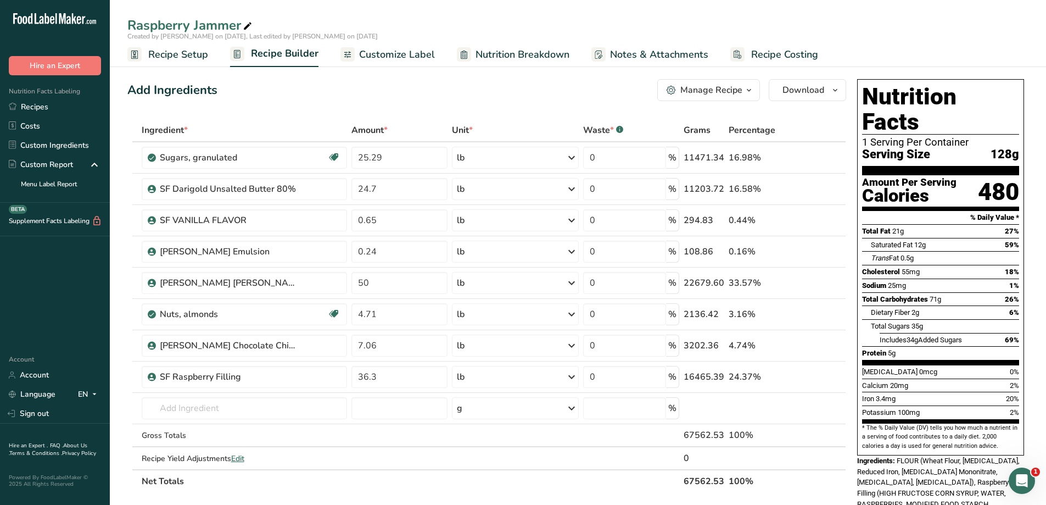
click at [188, 50] on span "Recipe Setup" at bounding box center [178, 54] width 60 height 15
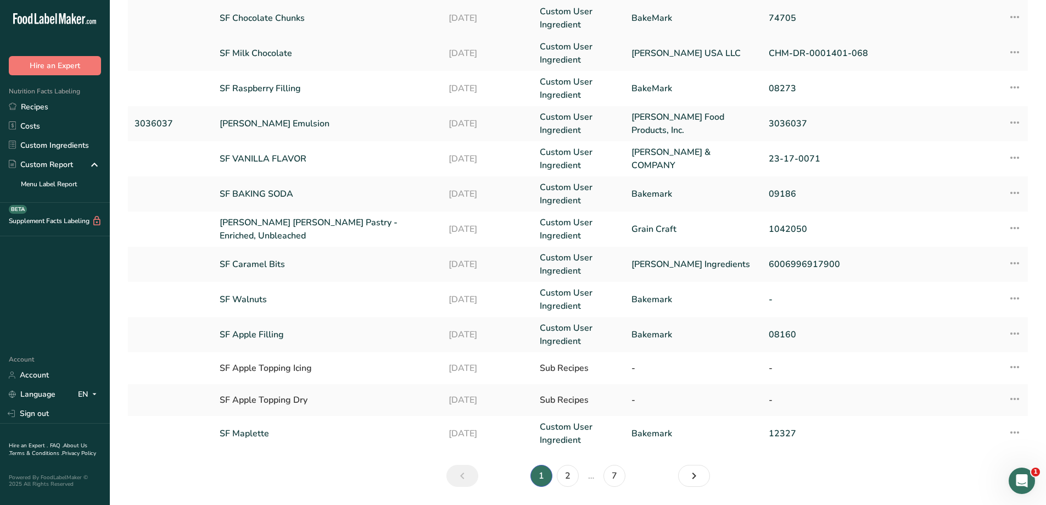
scroll to position [200, 0]
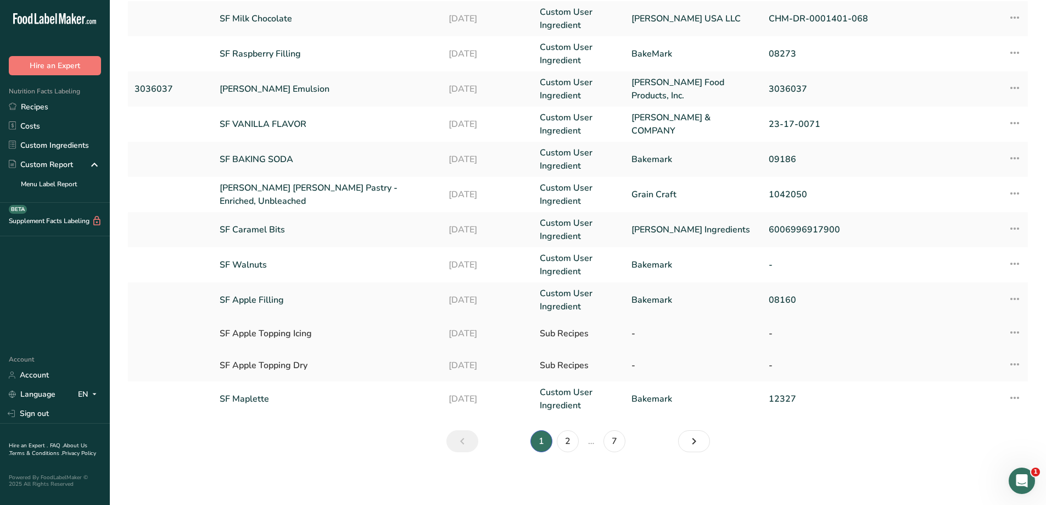
click at [336, 329] on div "SF Apple Topping Icing" at bounding box center [327, 333] width 215 height 13
click at [335, 334] on div "SF Apple Topping Icing" at bounding box center [327, 333] width 215 height 13
click at [312, 336] on div "SF Apple Topping Icing" at bounding box center [327, 333] width 215 height 13
click at [351, 332] on div "SF Apple Topping Icing" at bounding box center [327, 333] width 215 height 13
click at [1018, 330] on icon at bounding box center [1014, 332] width 13 height 20
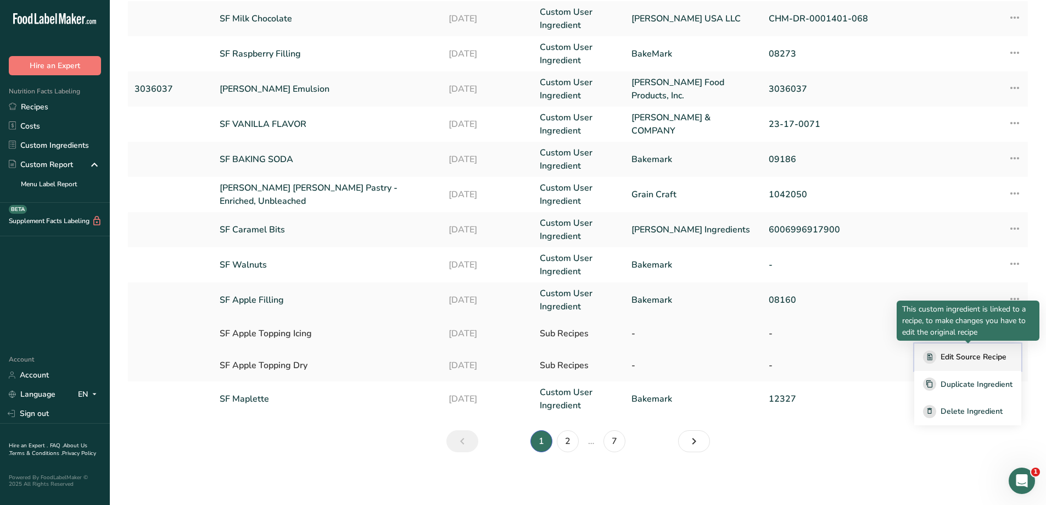
click at [1006, 355] on div "Edit Source Recipe" at bounding box center [967, 356] width 89 height 13
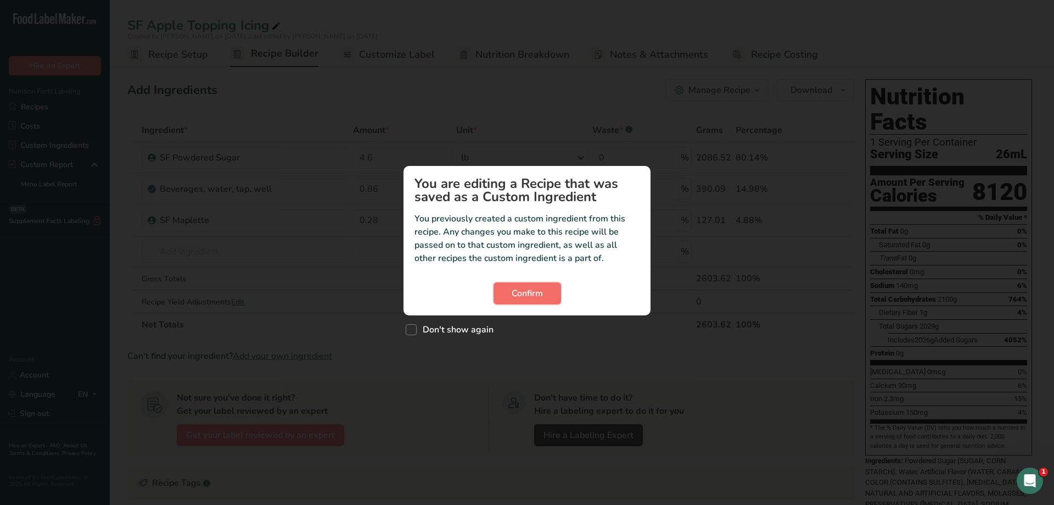
click at [529, 297] on span "Confirm" at bounding box center [527, 293] width 31 height 13
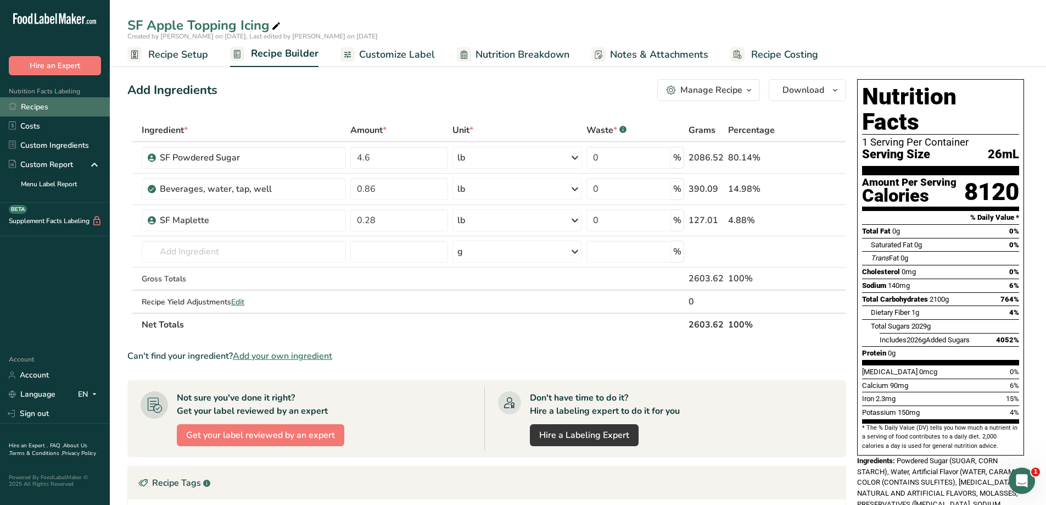
click at [72, 111] on link "Recipes" at bounding box center [55, 106] width 110 height 19
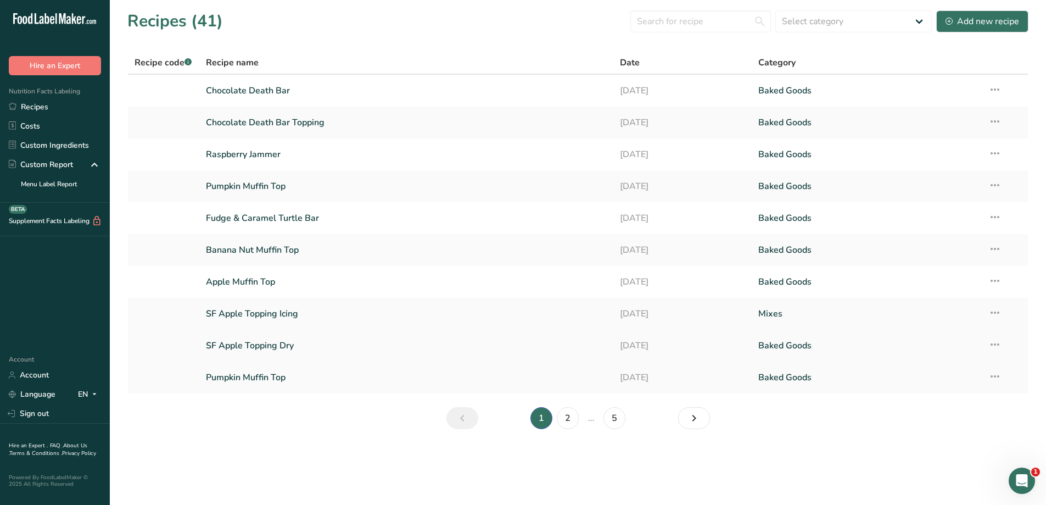
click at [324, 352] on link "SF Apple Topping Dry" at bounding box center [406, 345] width 401 height 23
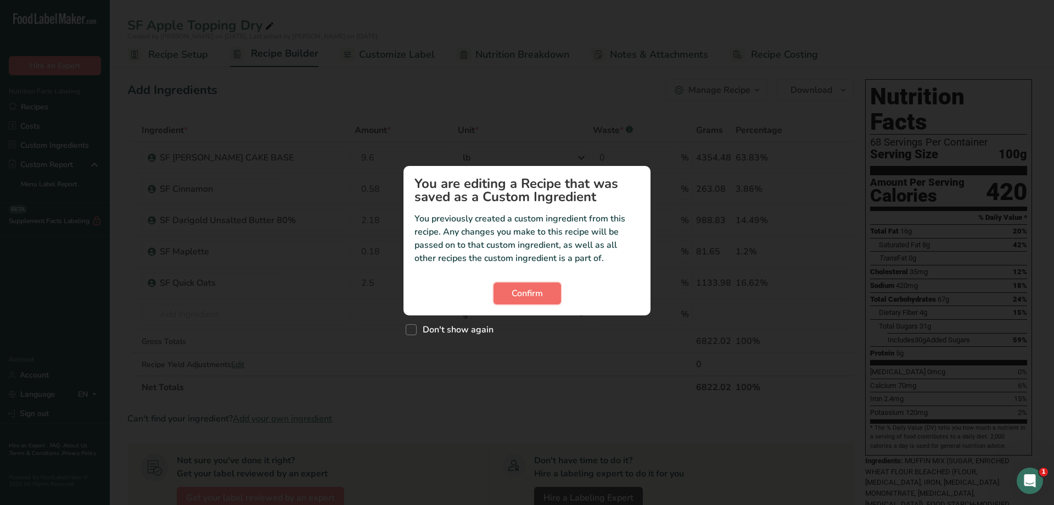
click at [538, 289] on span "Confirm" at bounding box center [527, 293] width 31 height 13
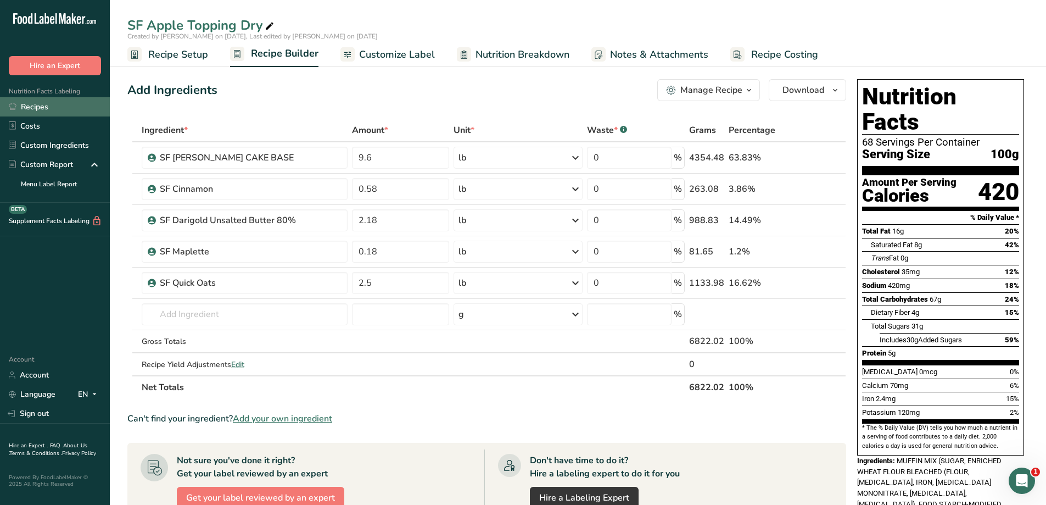
click at [32, 104] on link "Recipes" at bounding box center [55, 106] width 110 height 19
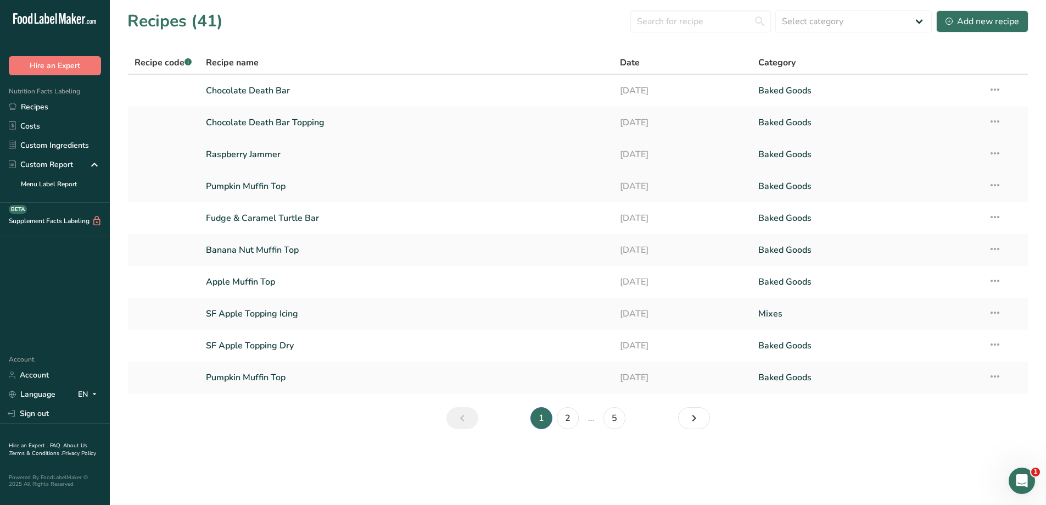
click at [357, 160] on link "Raspberry Jammer" at bounding box center [406, 154] width 401 height 23
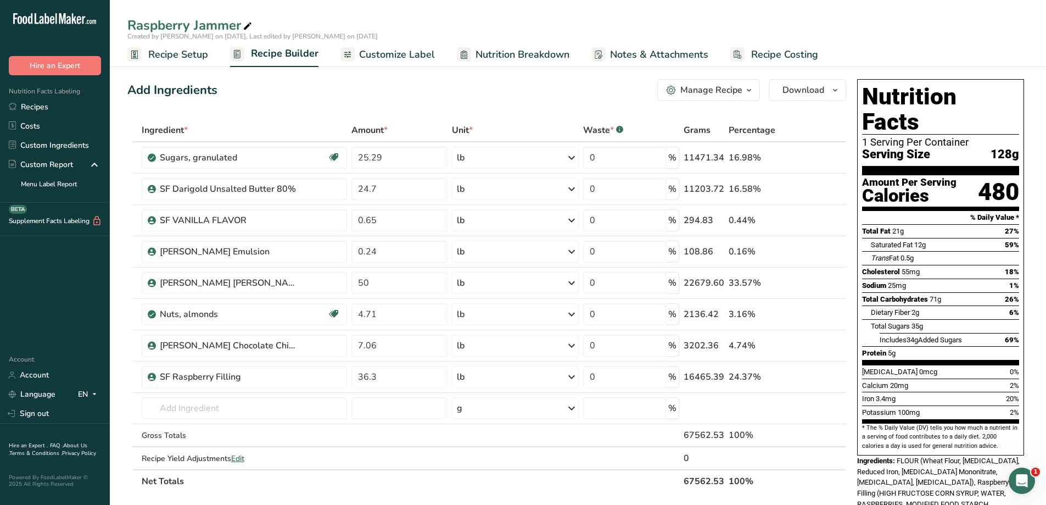
click at [182, 62] on link "Recipe Setup" at bounding box center [167, 54] width 81 height 25
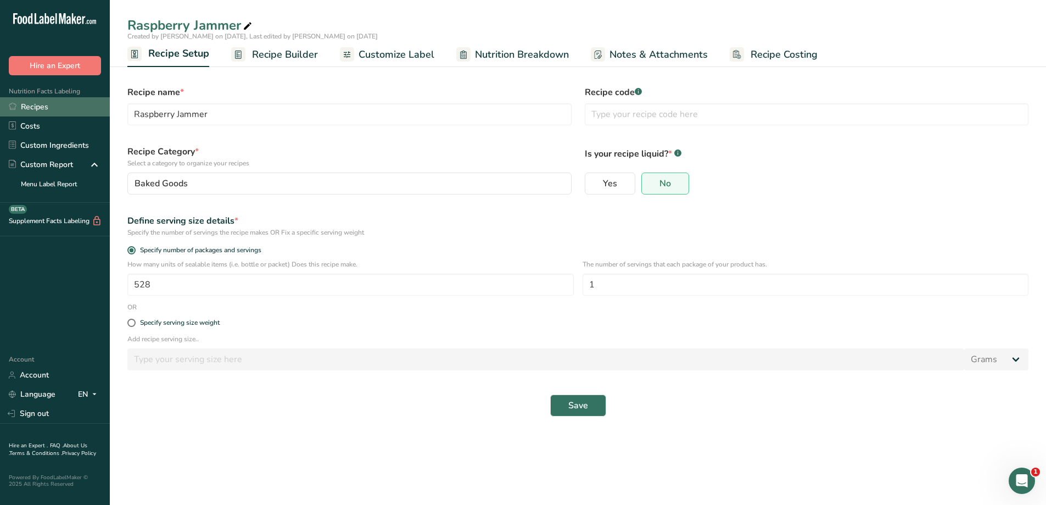
click at [84, 107] on link "Recipes" at bounding box center [55, 106] width 110 height 19
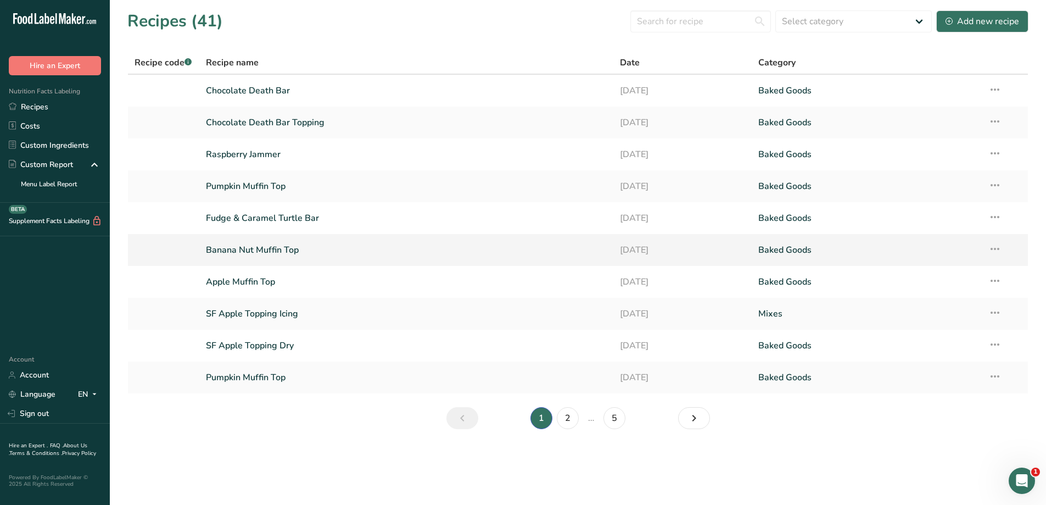
click at [349, 251] on link "Banana Nut Muffin Top" at bounding box center [406, 249] width 401 height 23
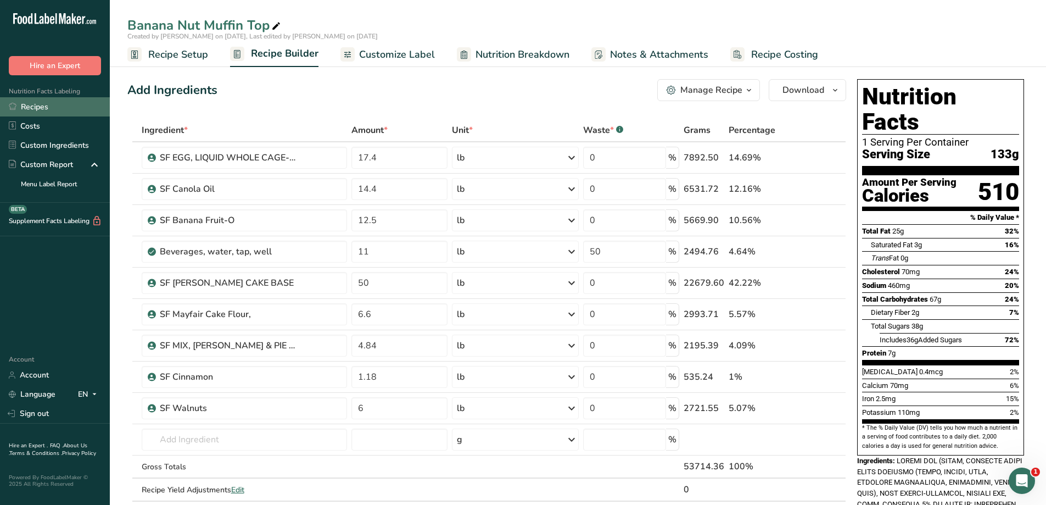
click at [37, 108] on link "Recipes" at bounding box center [55, 106] width 110 height 19
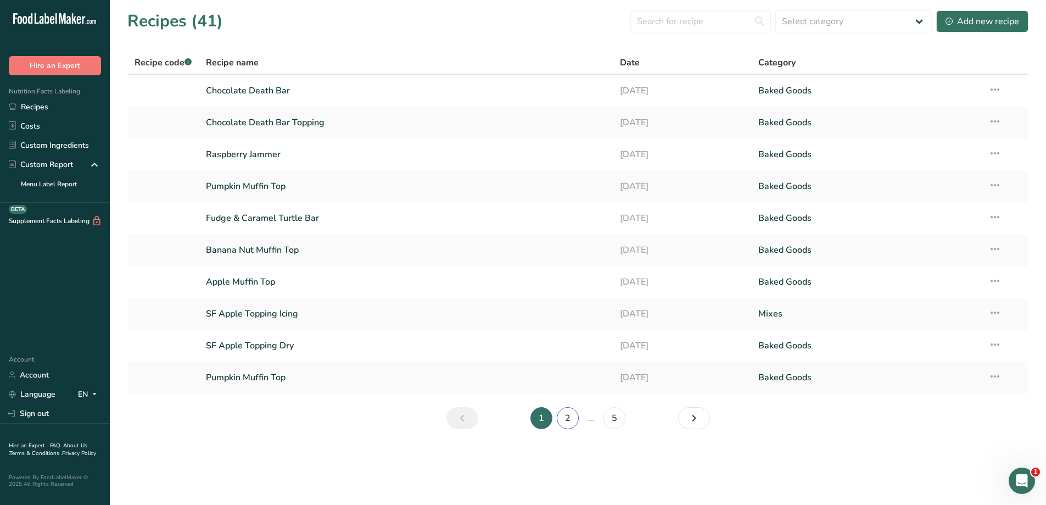
click at [564, 419] on link "2" at bounding box center [568, 418] width 22 height 22
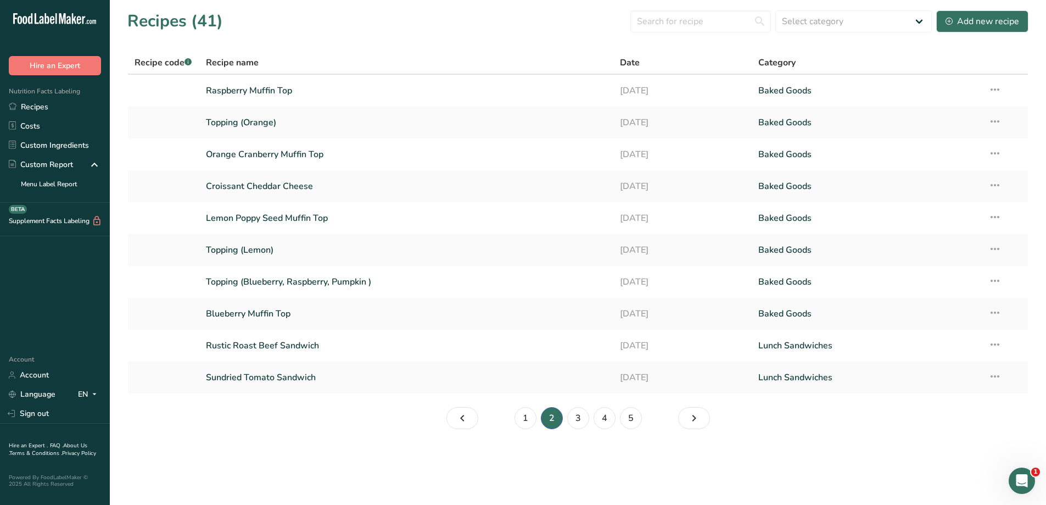
click at [564, 418] on li "2" at bounding box center [552, 418] width 26 height 22
click at [584, 413] on link "3" at bounding box center [578, 418] width 22 height 22
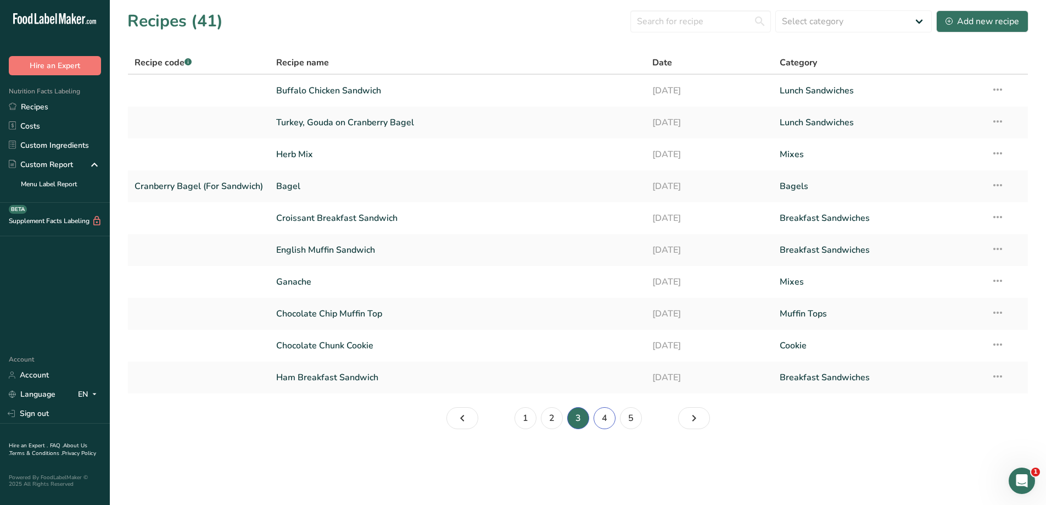
click at [600, 423] on link "4" at bounding box center [605, 418] width 22 height 22
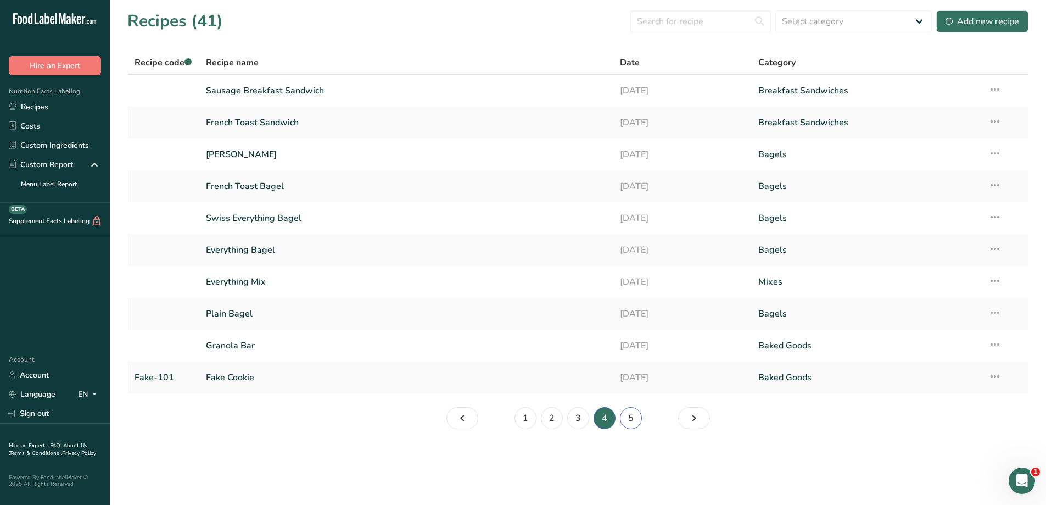
click at [628, 416] on link "5" at bounding box center [631, 418] width 22 height 22
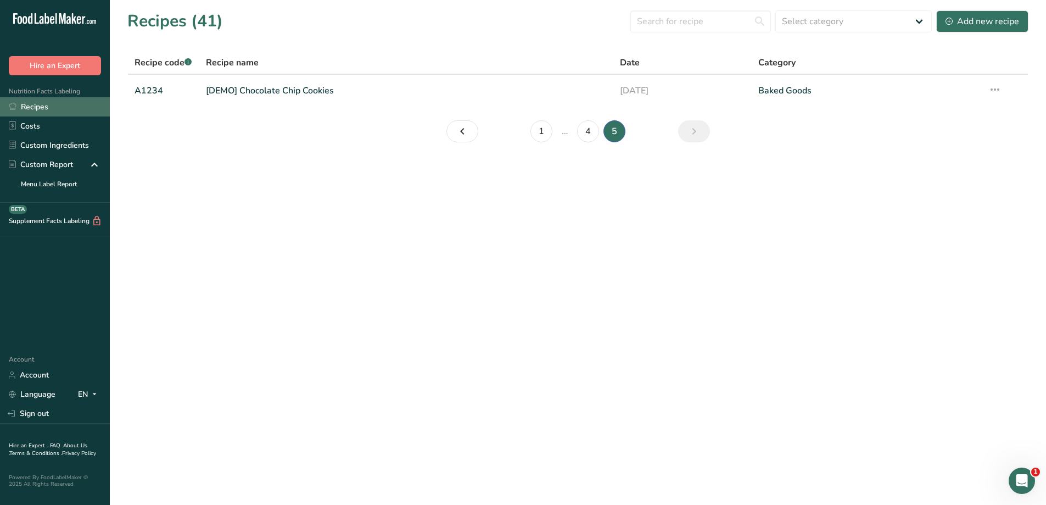
click at [37, 105] on link "Recipes" at bounding box center [55, 106] width 110 height 19
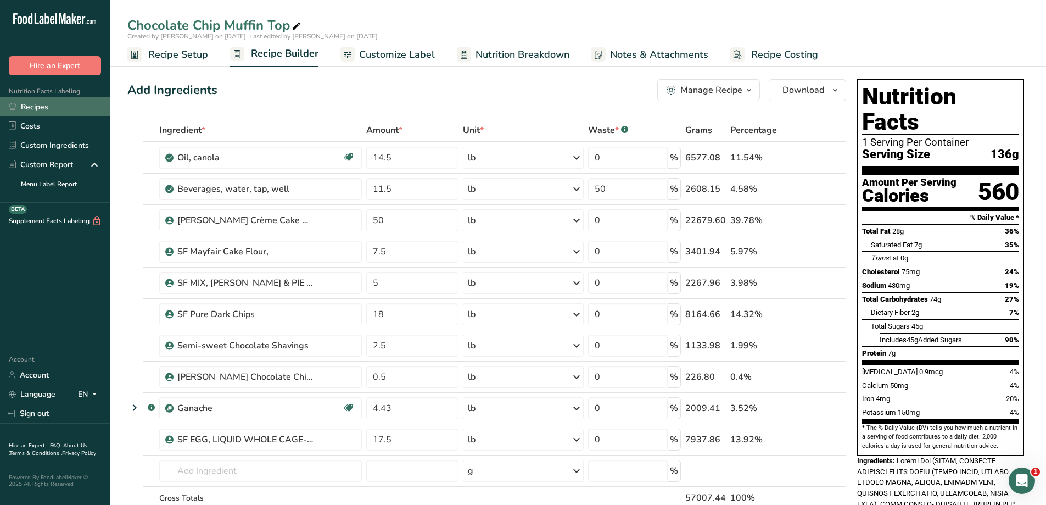
click at [38, 99] on link "Recipes" at bounding box center [55, 106] width 110 height 19
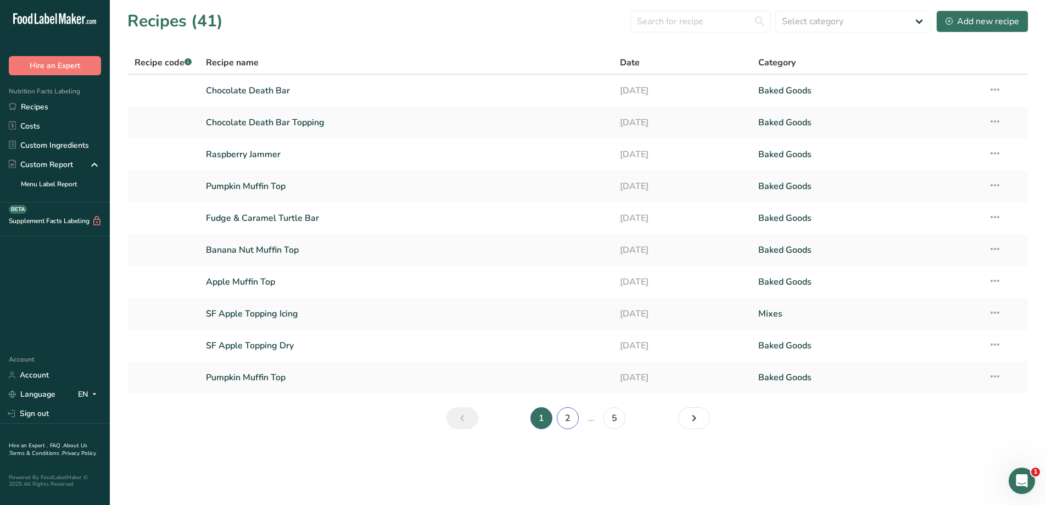
click at [564, 421] on link "2" at bounding box center [568, 418] width 22 height 22
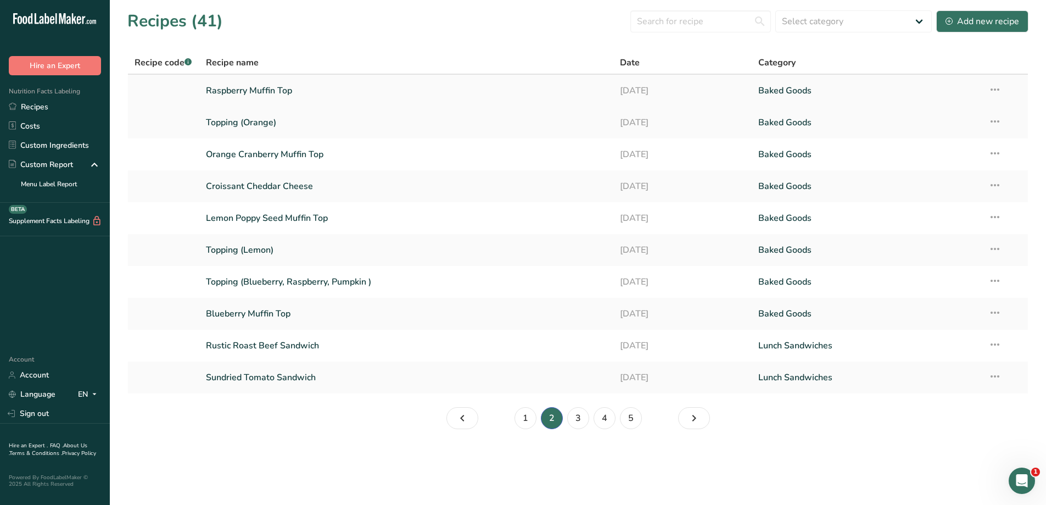
click at [315, 98] on link "Raspberry Muffin Top" at bounding box center [406, 90] width 401 height 23
